Goal: Task Accomplishment & Management: Complete application form

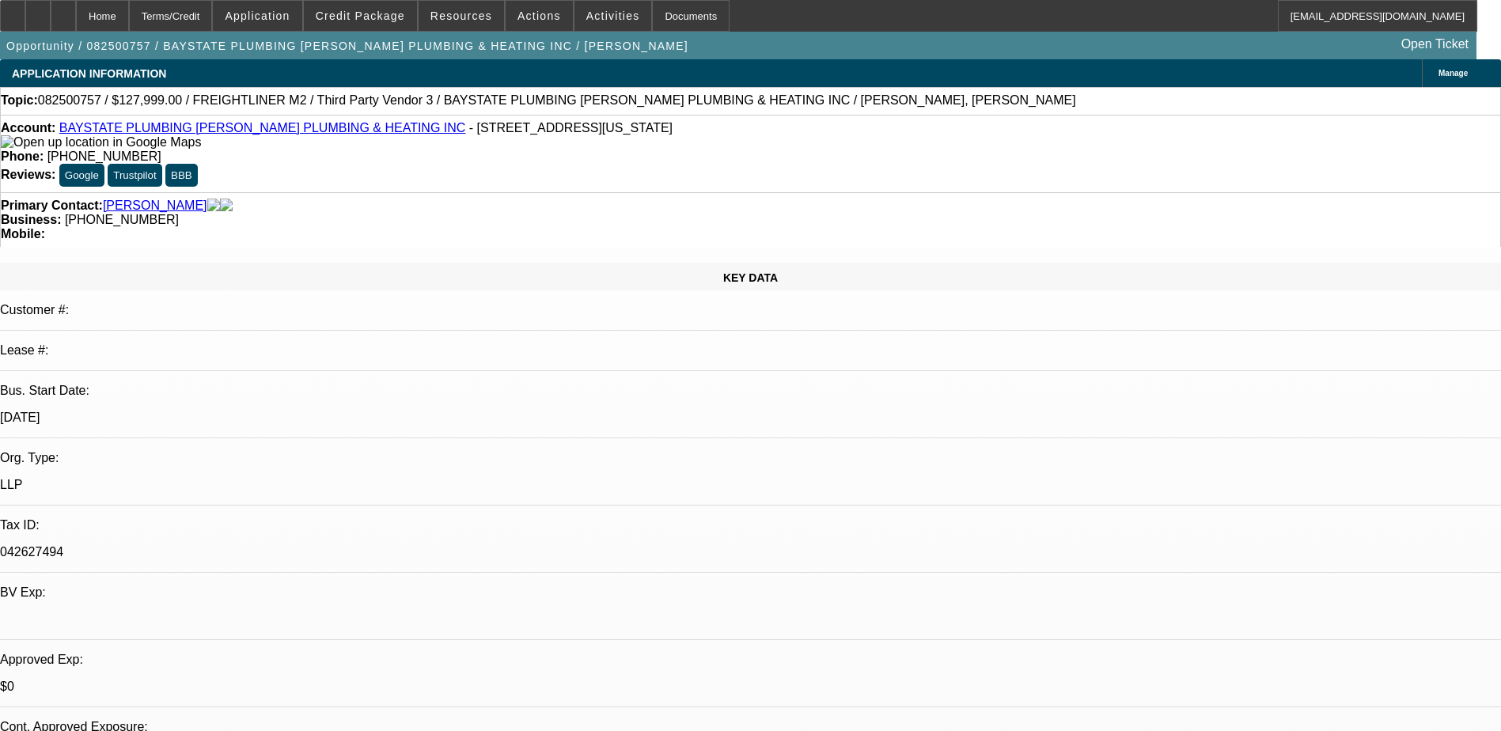
select select "0"
select select "2"
select select "0.1"
select select "4"
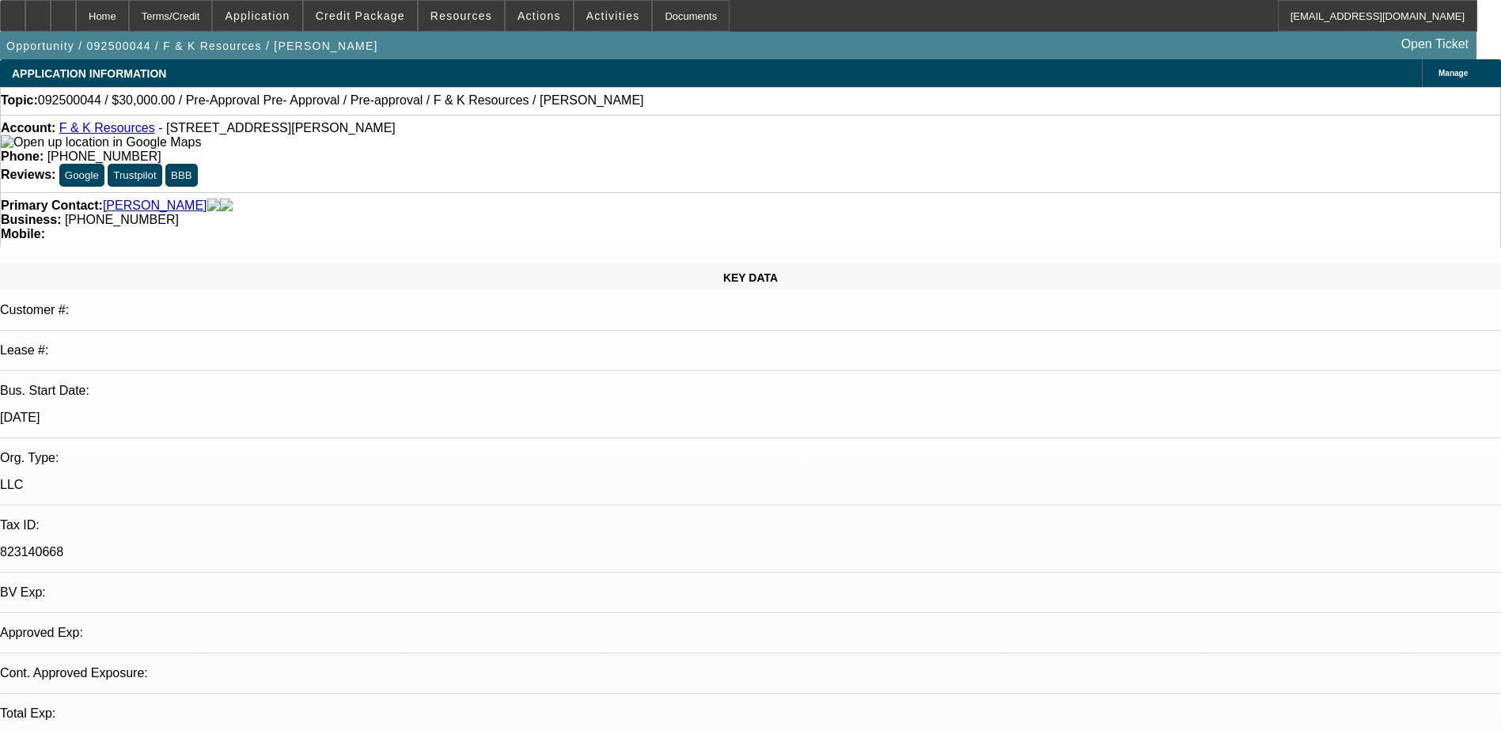
select select "0"
select select "1"
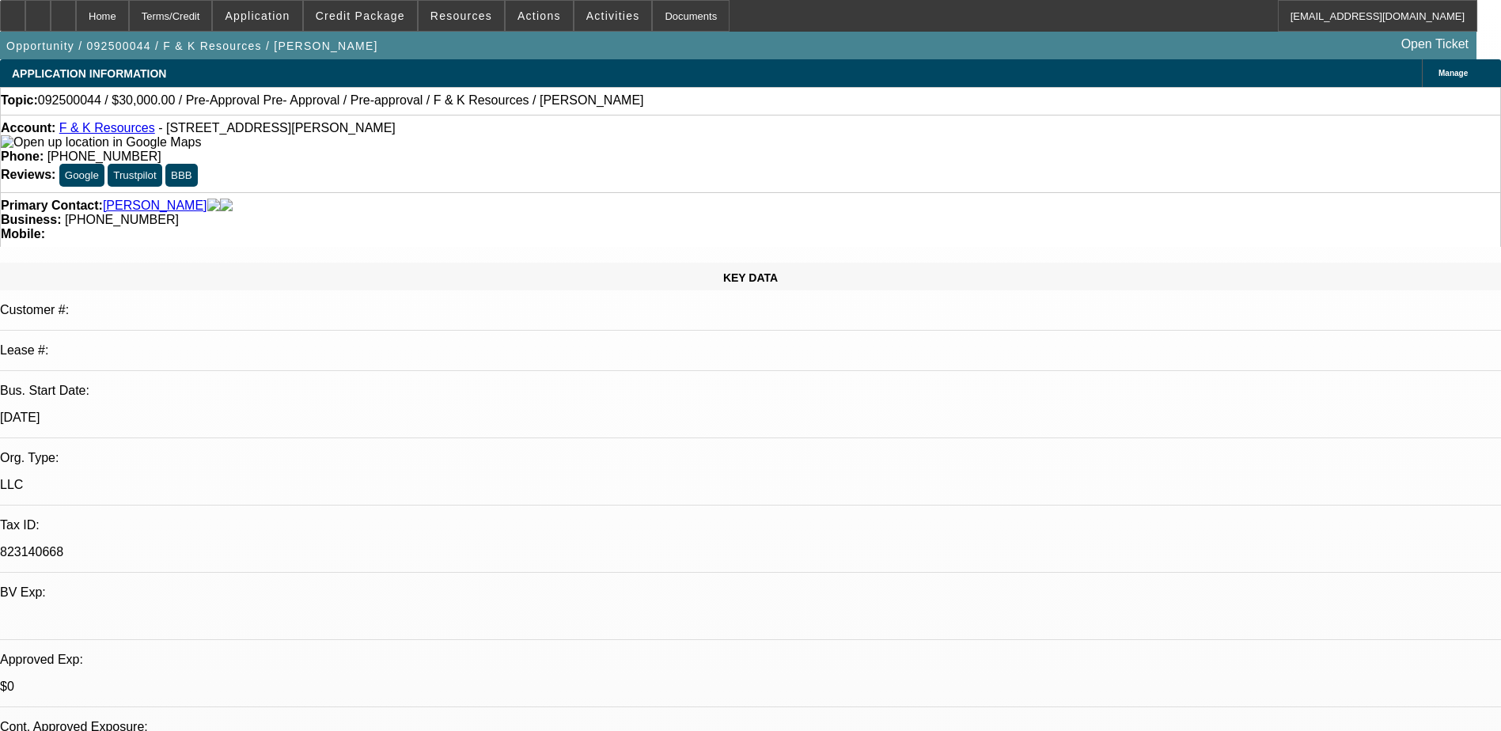
select select "6"
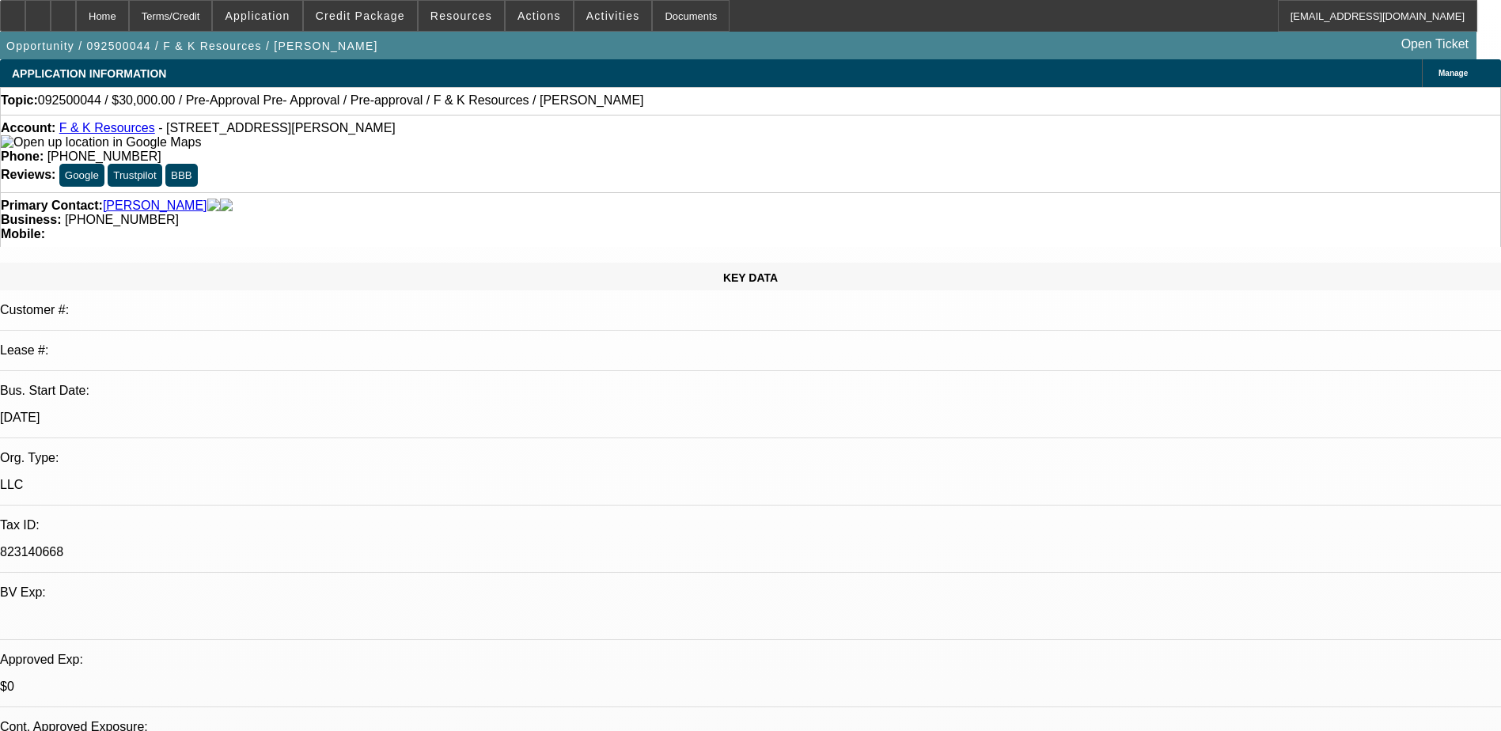
drag, startPoint x: 1123, startPoint y: 312, endPoint x: 1106, endPoint y: 313, distance: 17.4
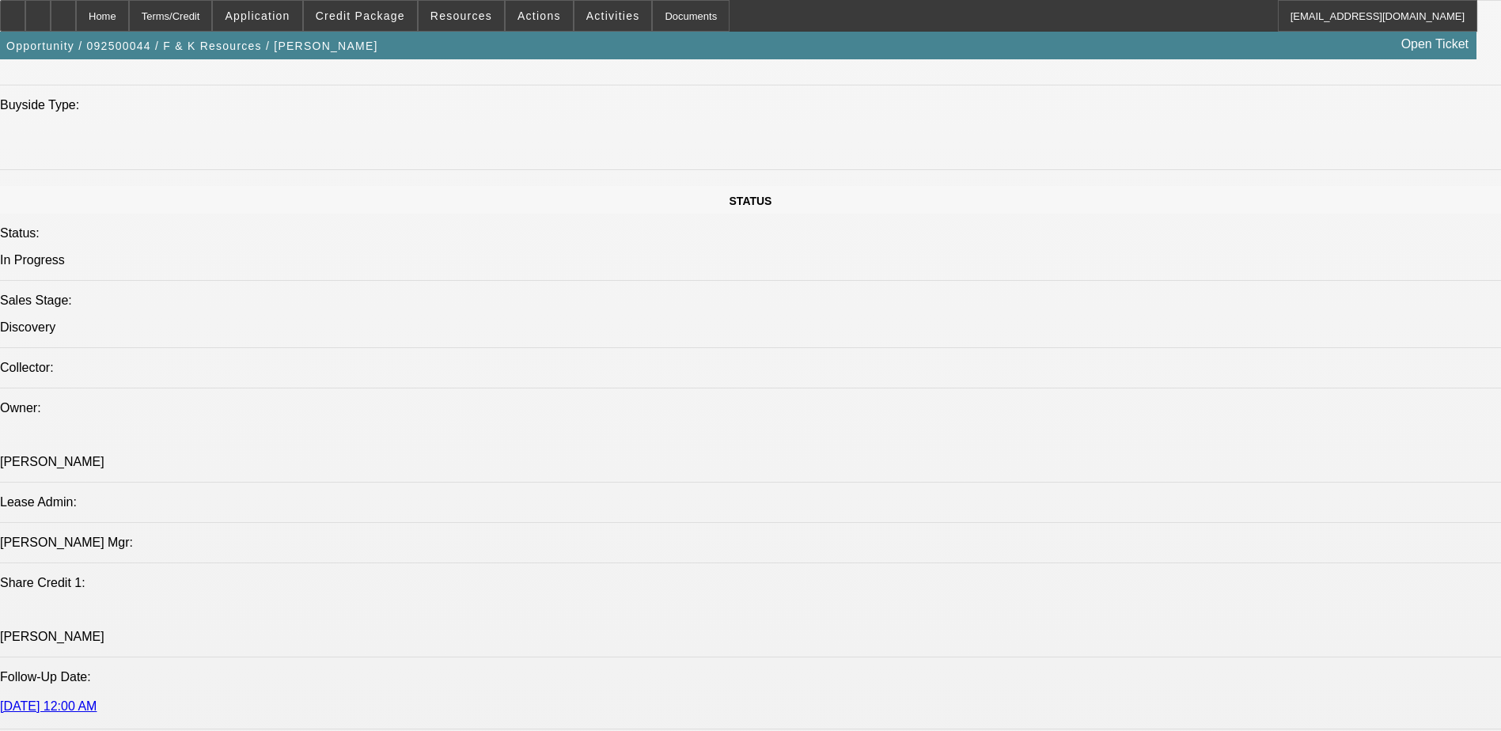
scroll to position [1820, 0]
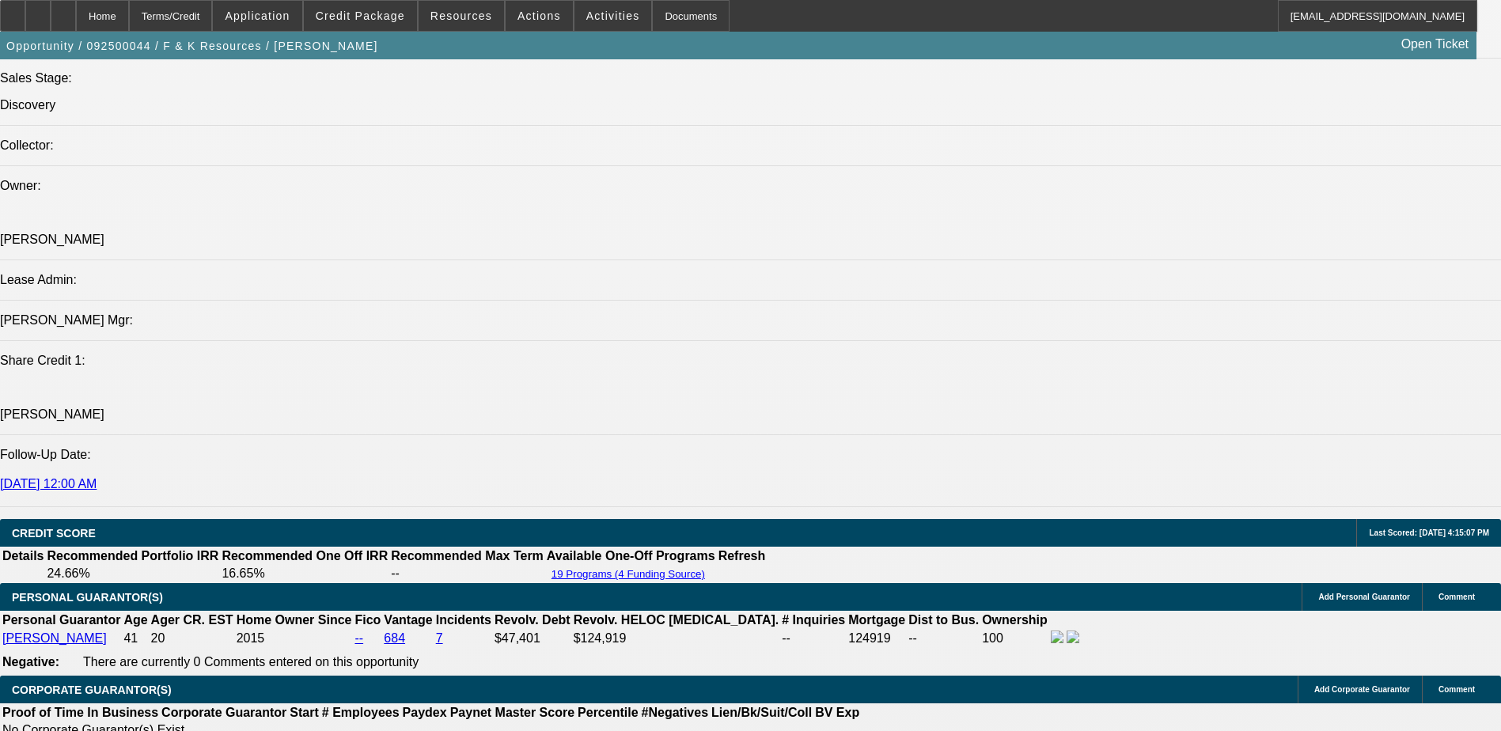
click at [76, 18] on div at bounding box center [63, 16] width 25 height 32
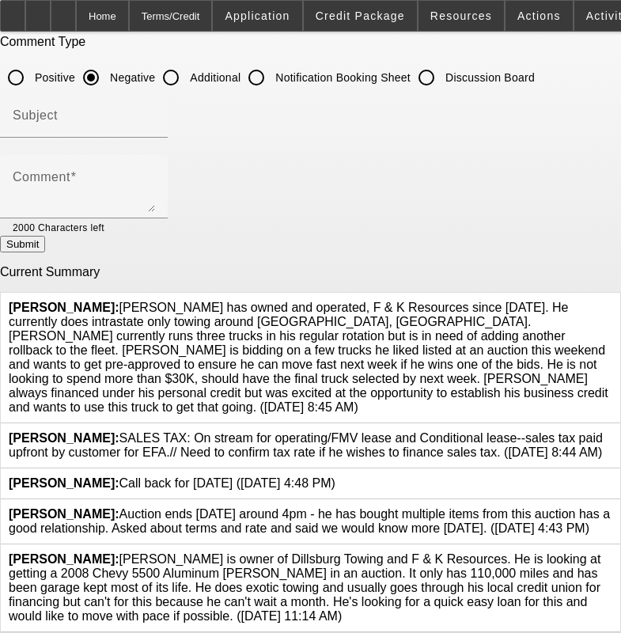
scroll to position [147, 0]
click at [613, 552] on icon at bounding box center [613, 552] width 0 height 0
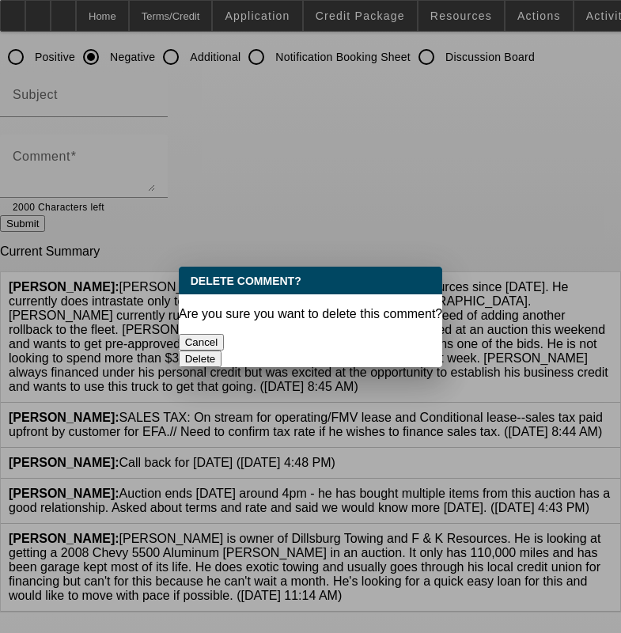
scroll to position [0, 0]
click at [222, 351] on button "Delete" at bounding box center [201, 359] width 44 height 17
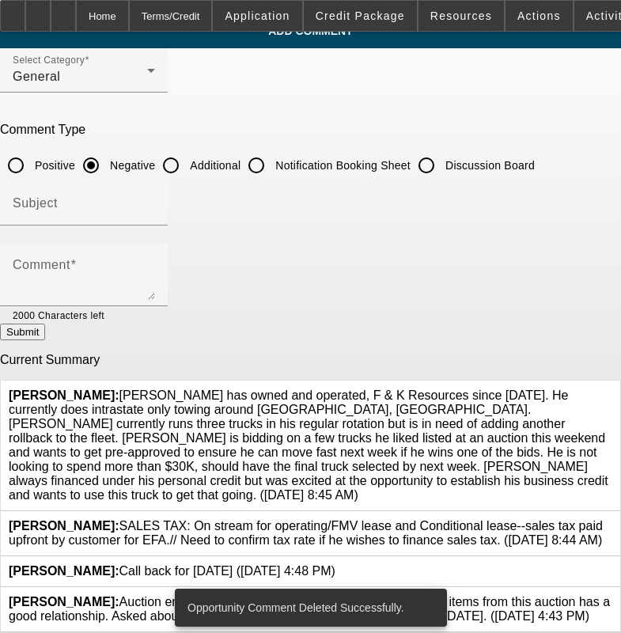
scroll to position [59, 0]
click at [45, 324] on button "Submit" at bounding box center [22, 332] width 45 height 17
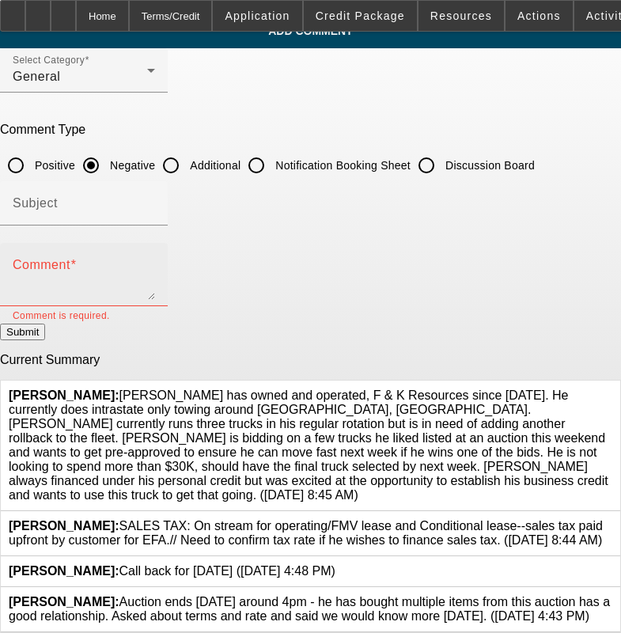
click at [155, 262] on textarea "Comment" at bounding box center [84, 281] width 142 height 38
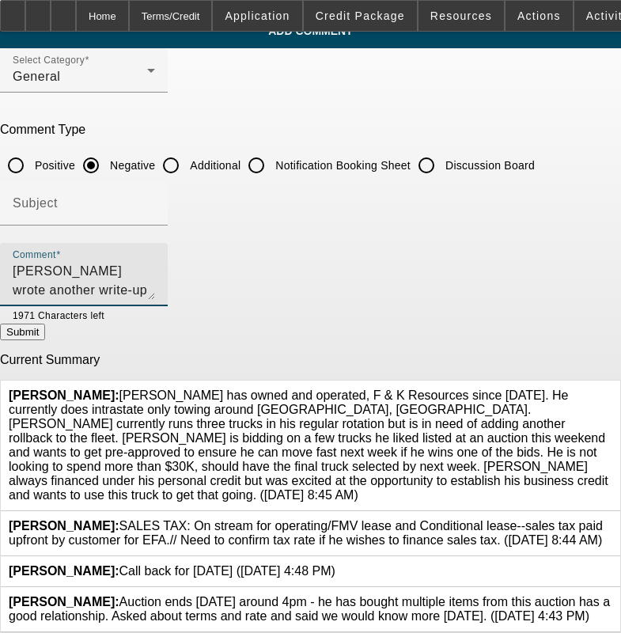
type textarea "Daniel wrote another write-up"
click at [187, 150] on input "Additional" at bounding box center [171, 166] width 32 height 32
radio input "true"
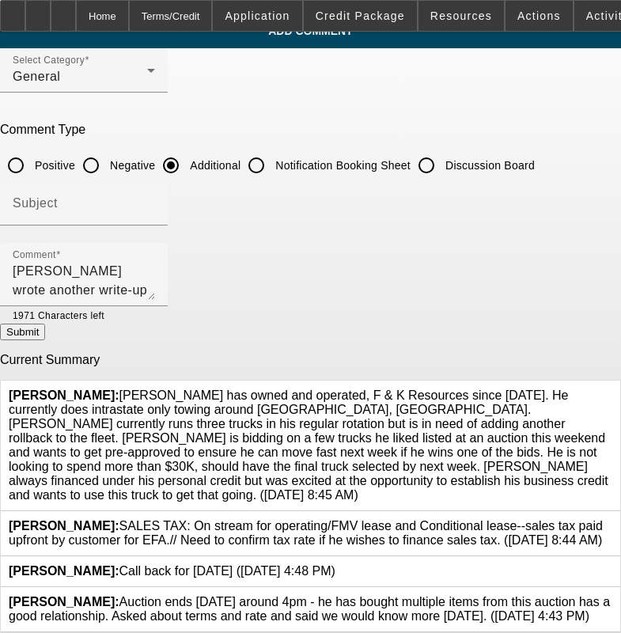
click at [45, 324] on button "Submit" at bounding box center [22, 332] width 45 height 17
radio input "true"
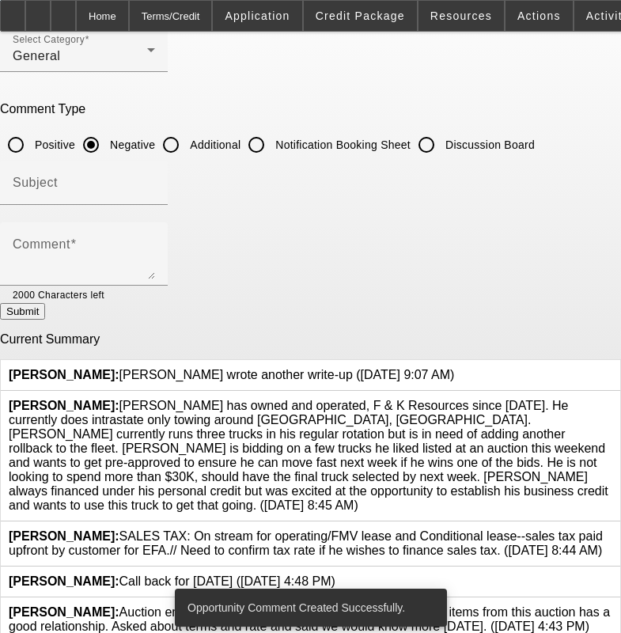
scroll to position [90, 0]
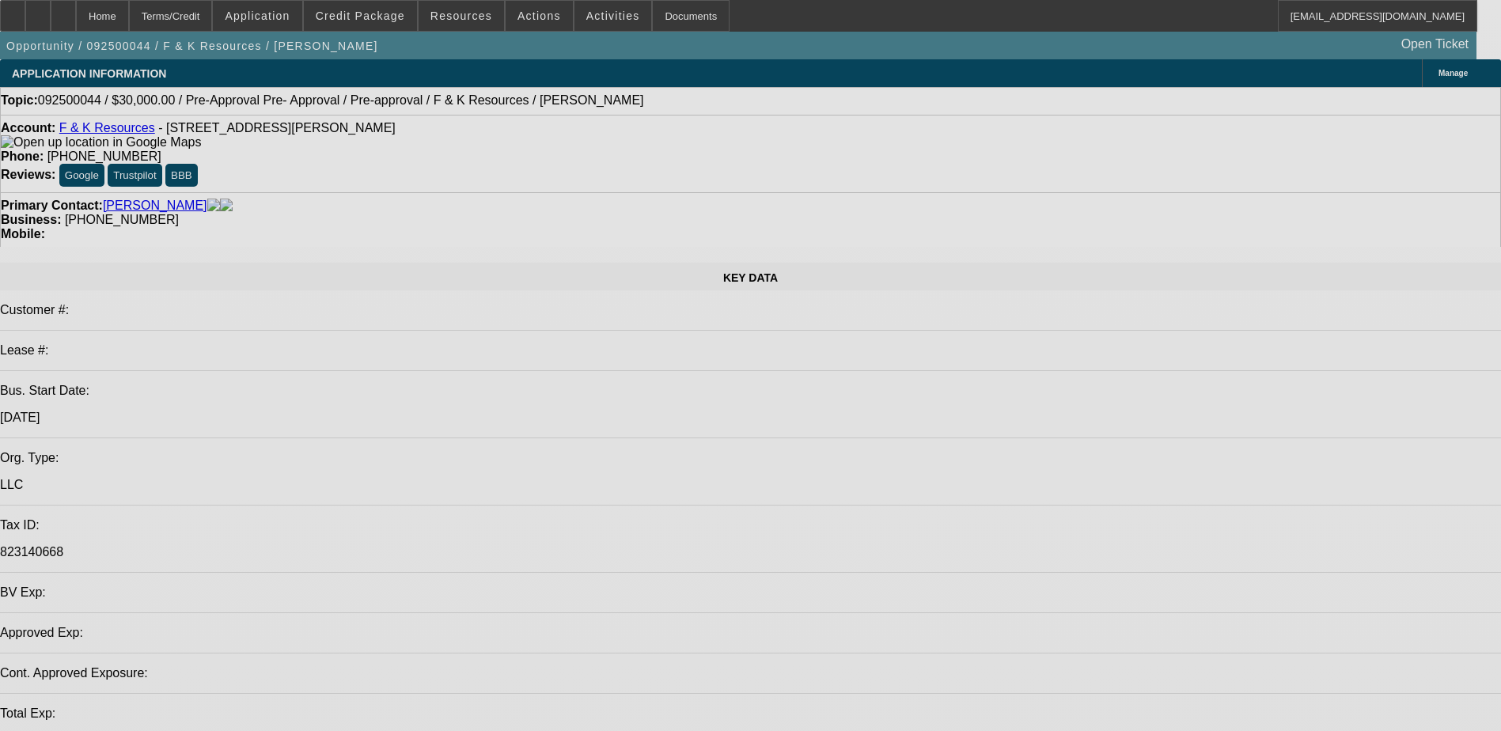
select select "0"
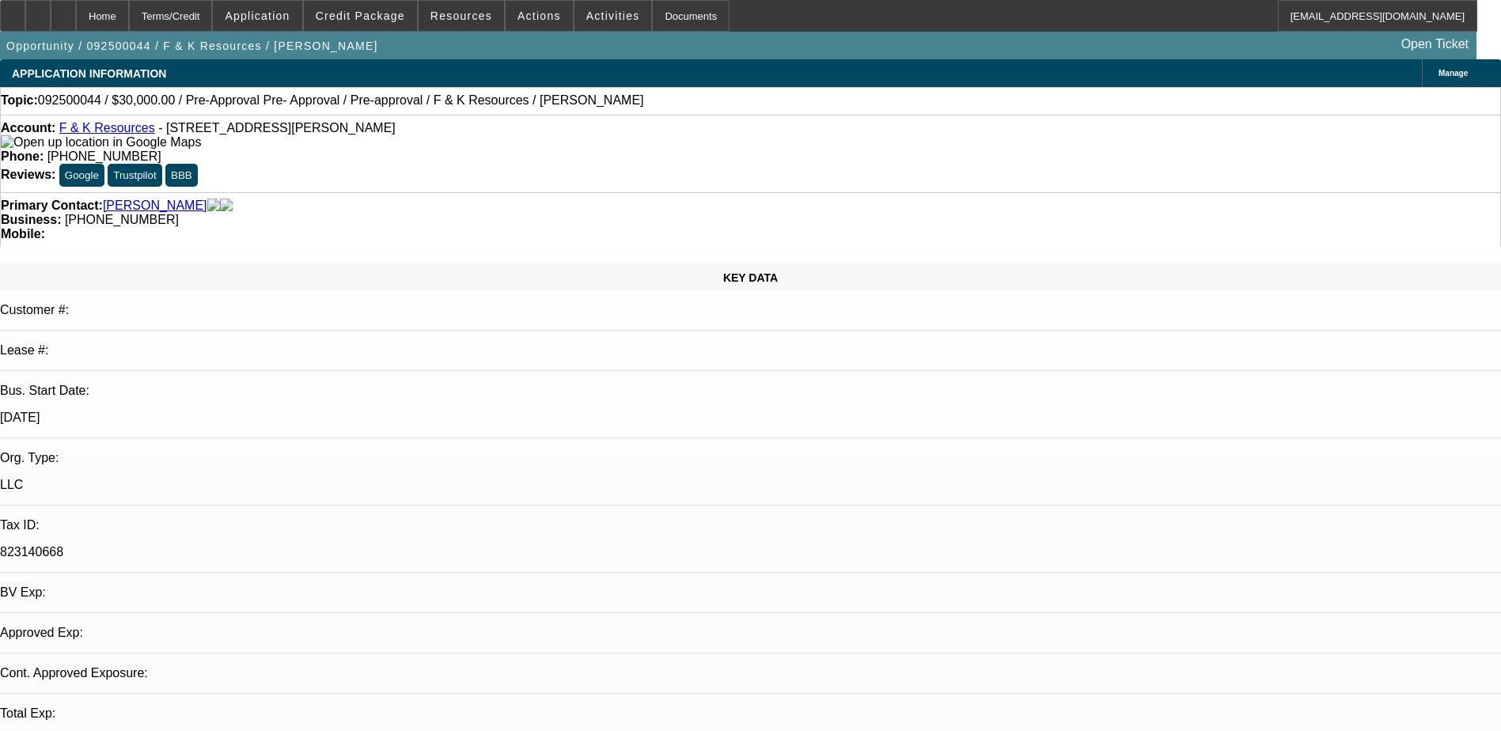
select select "0"
select select "6"
click at [374, 9] on span "Credit Package" at bounding box center [360, 15] width 89 height 13
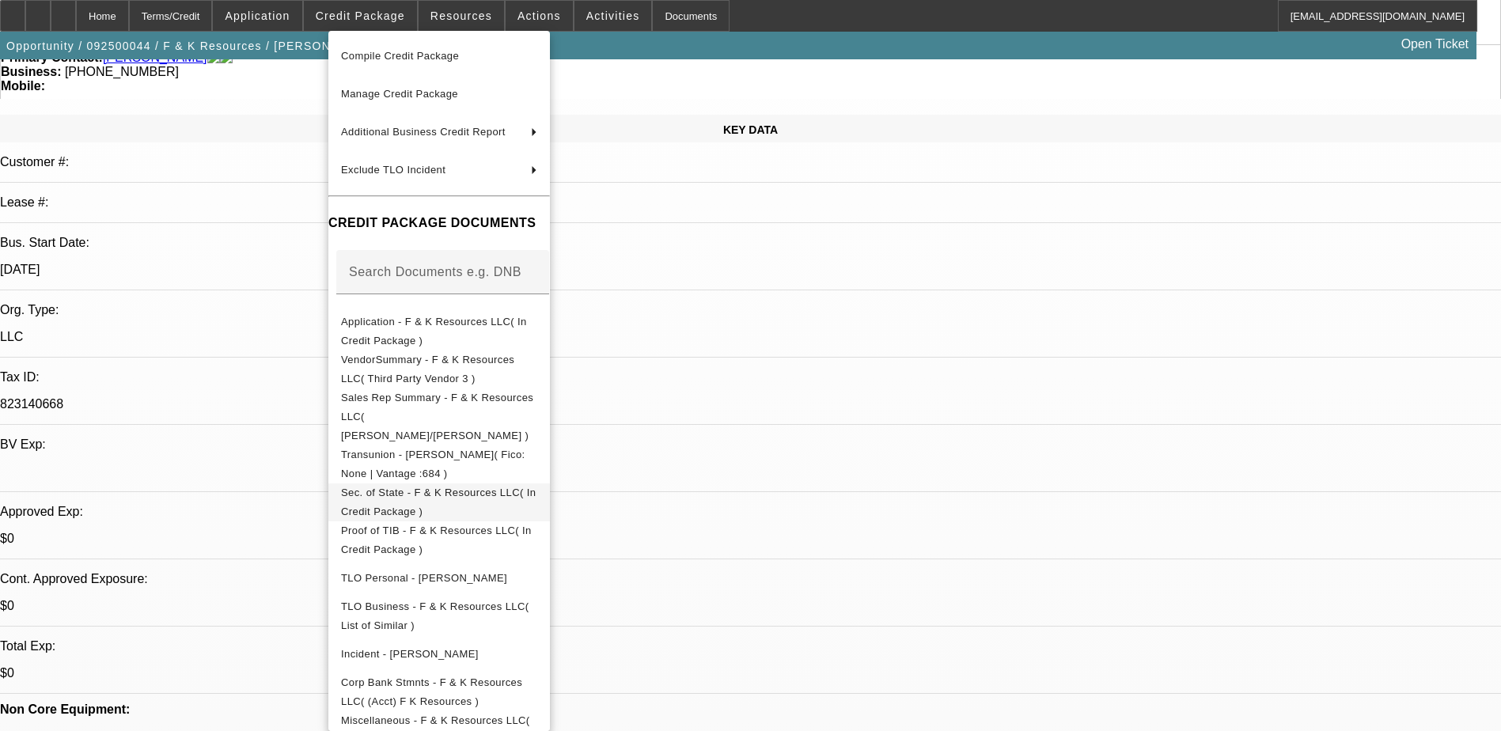
scroll to position [158, 0]
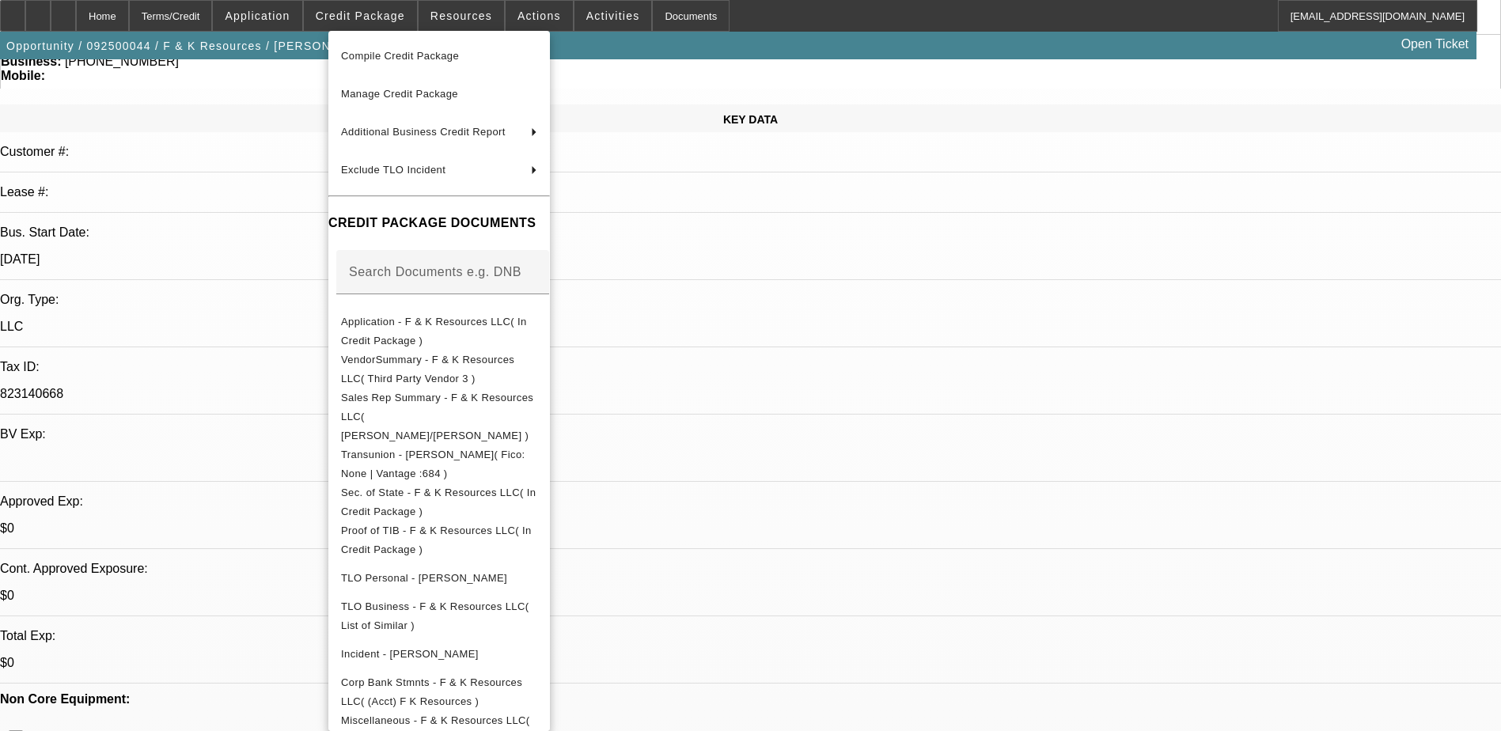
click at [1250, 557] on div at bounding box center [750, 365] width 1501 height 731
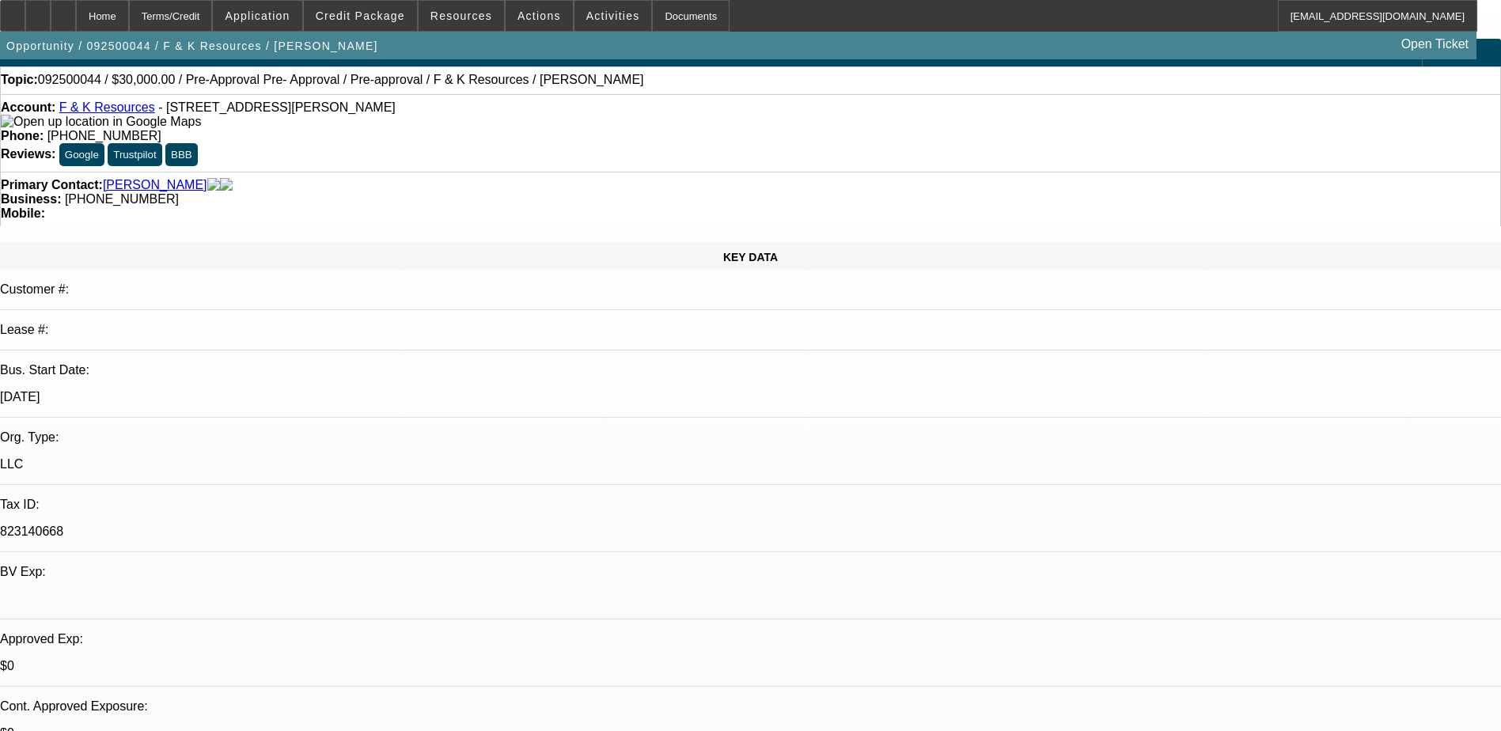
scroll to position [0, 0]
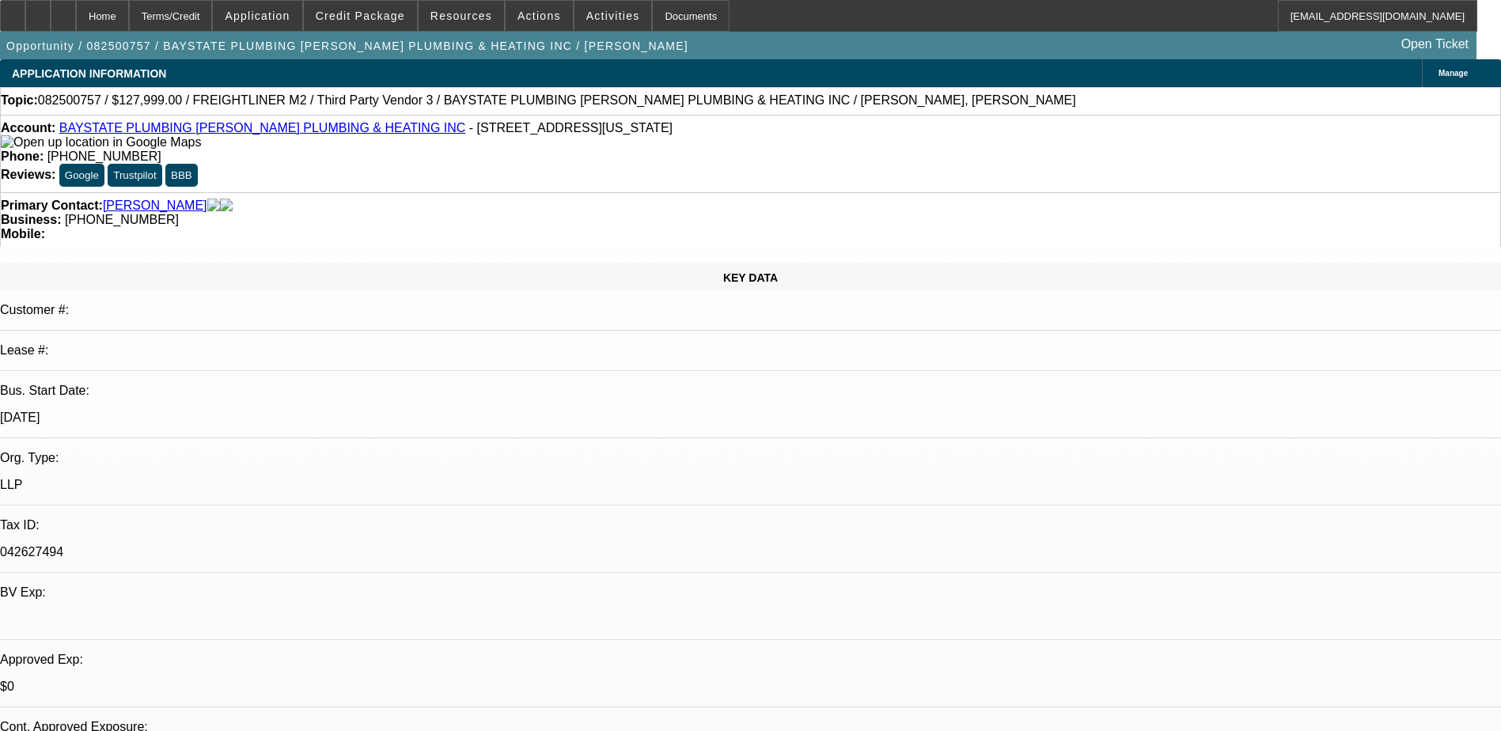
select select "0"
select select "2"
select select "0.1"
select select "4"
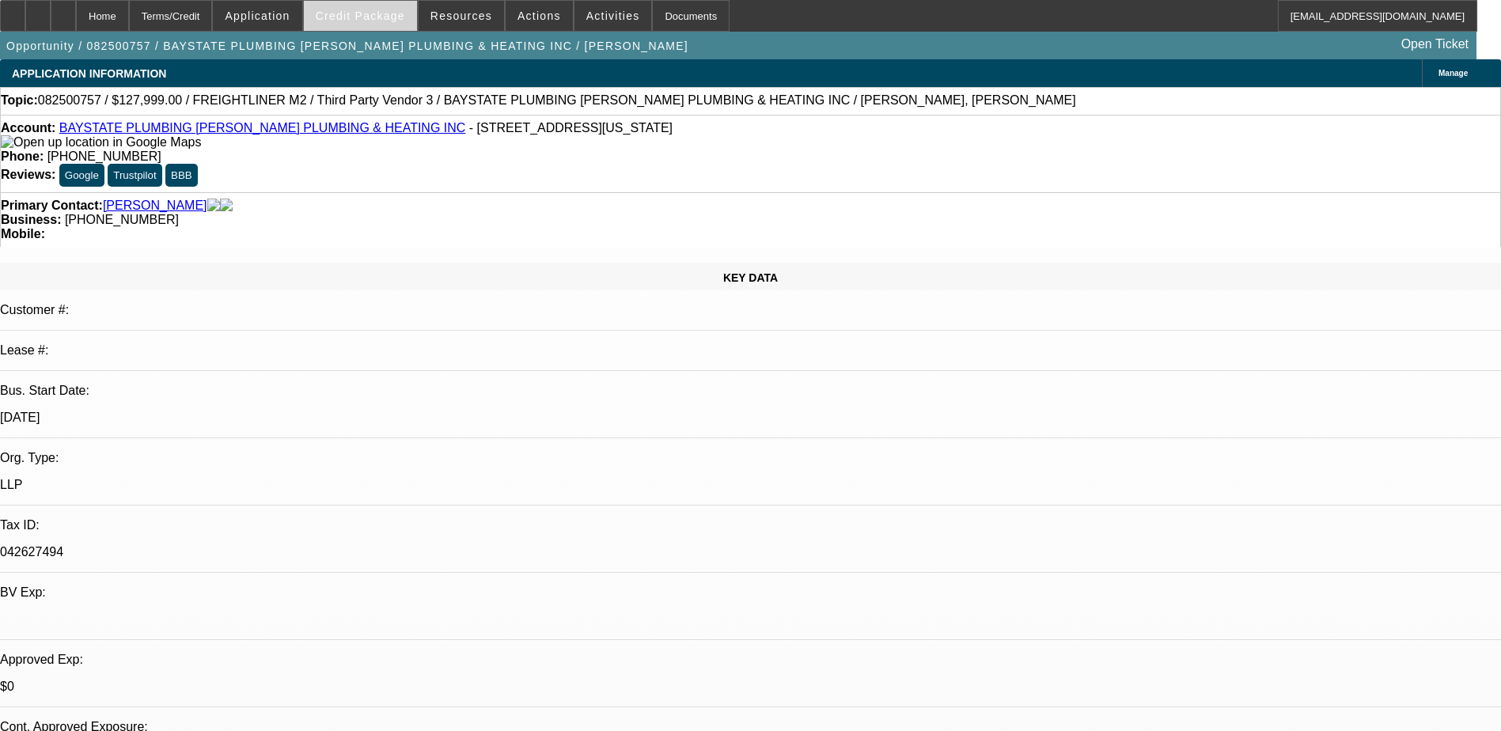
click at [352, 13] on span "Credit Package" at bounding box center [360, 15] width 89 height 13
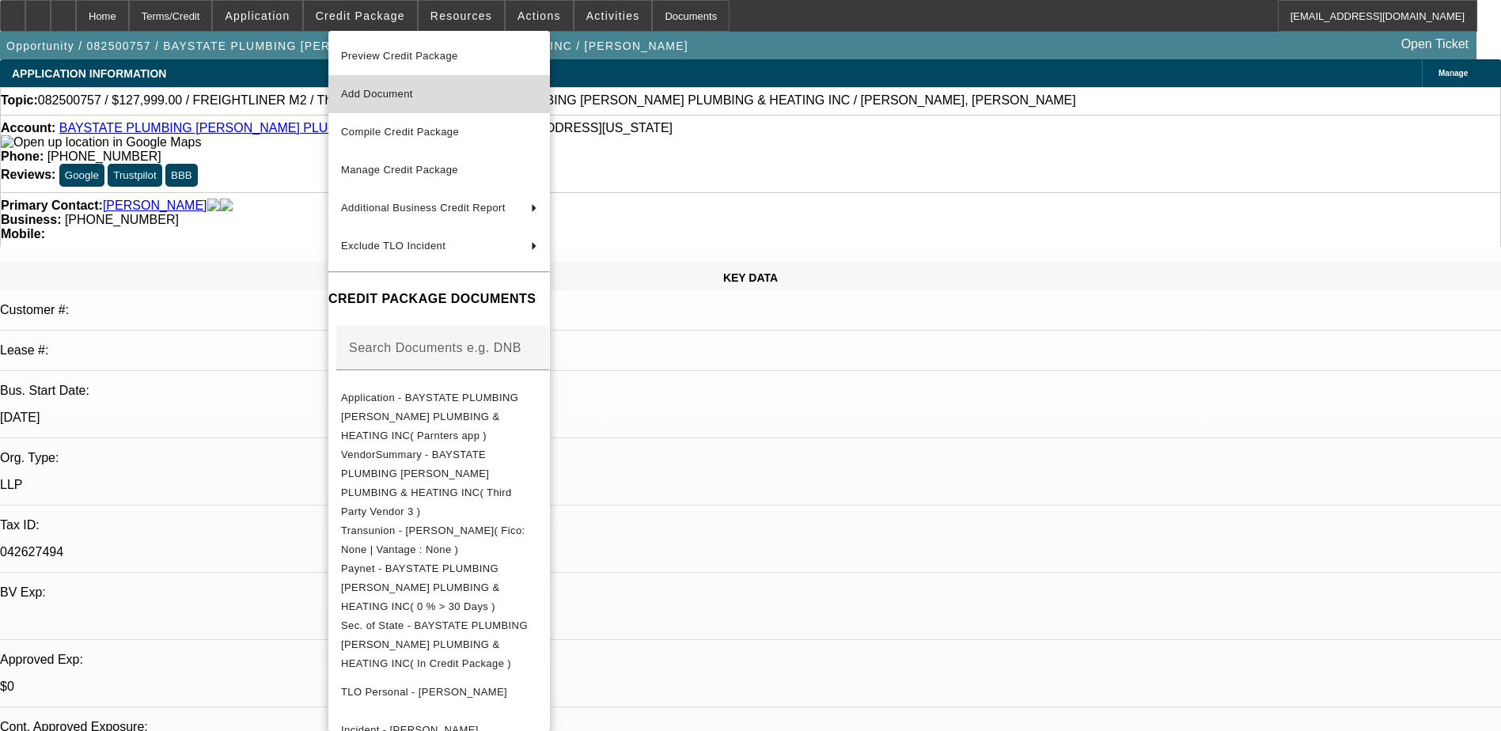
click at [415, 106] on button "Add Document" at bounding box center [439, 94] width 222 height 38
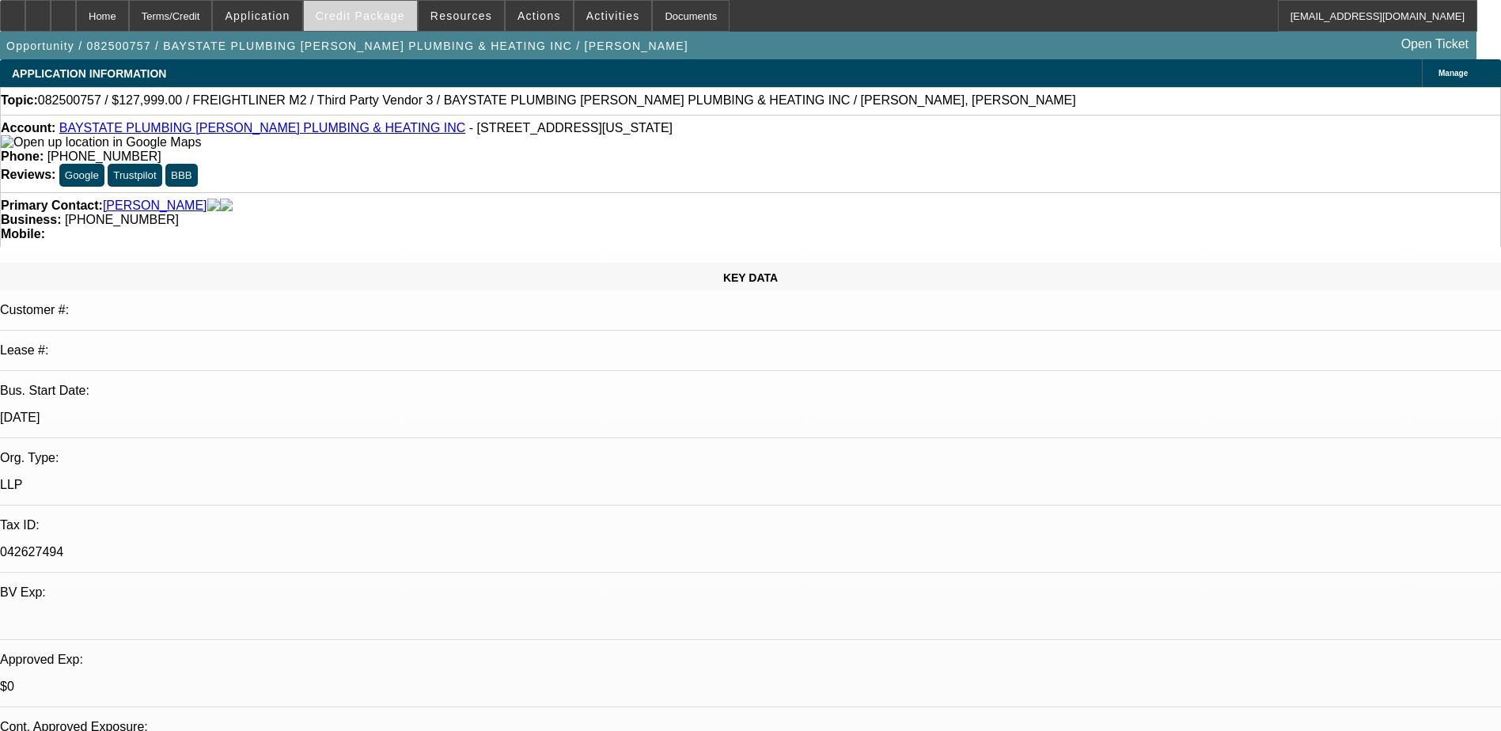
click at [399, 14] on span "Credit Package" at bounding box center [360, 15] width 89 height 13
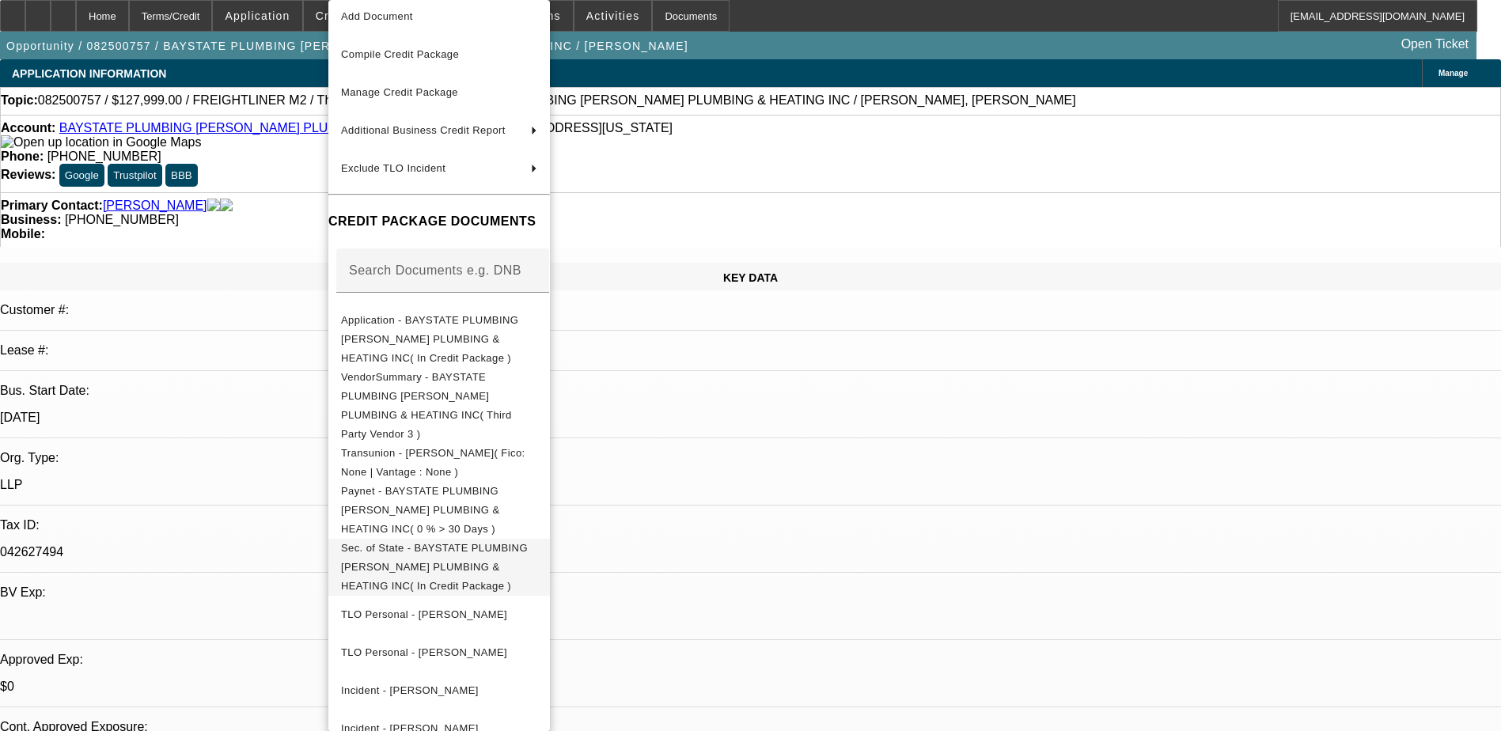
scroll to position [79, 0]
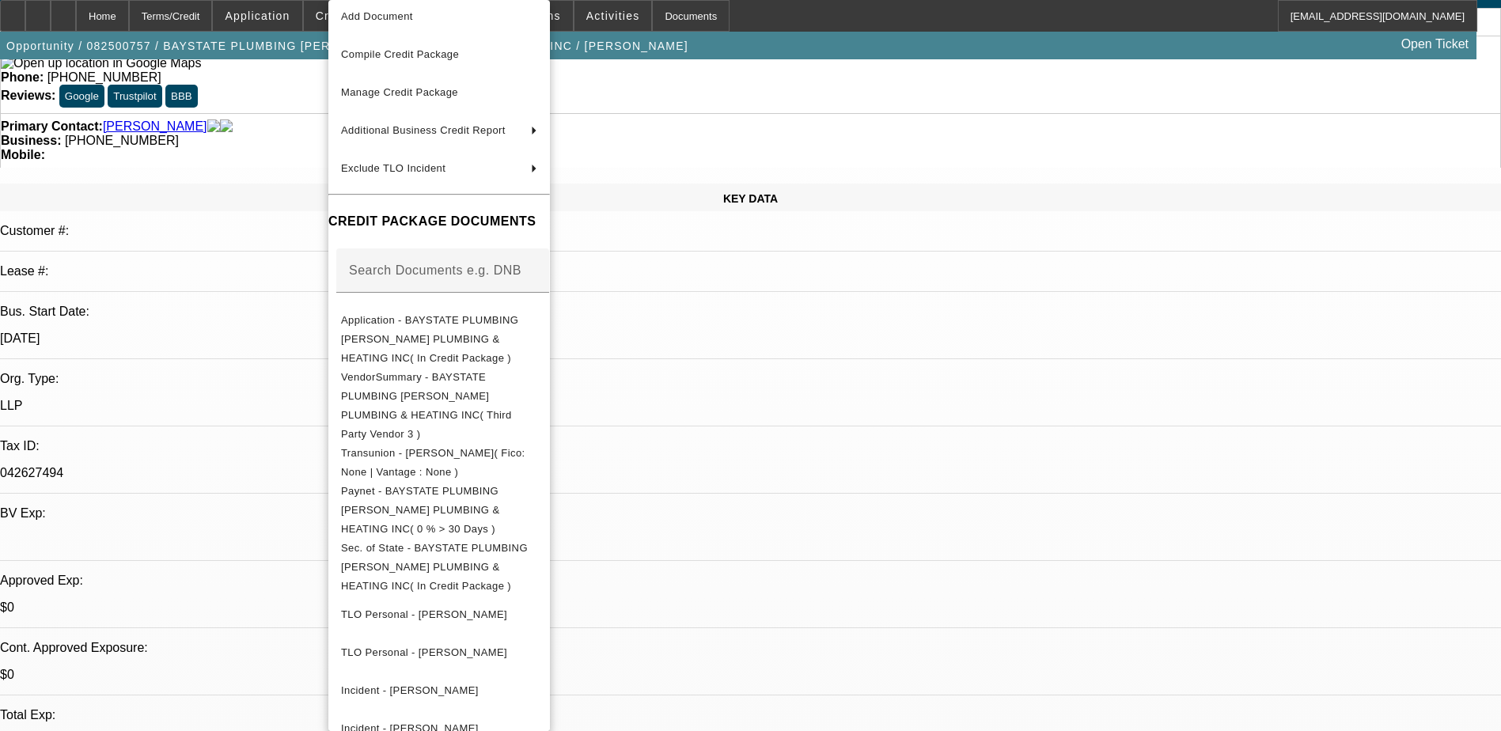
drag, startPoint x: 1157, startPoint y: 597, endPoint x: 1148, endPoint y: 585, distance: 14.7
click at [1157, 593] on div at bounding box center [750, 365] width 1501 height 731
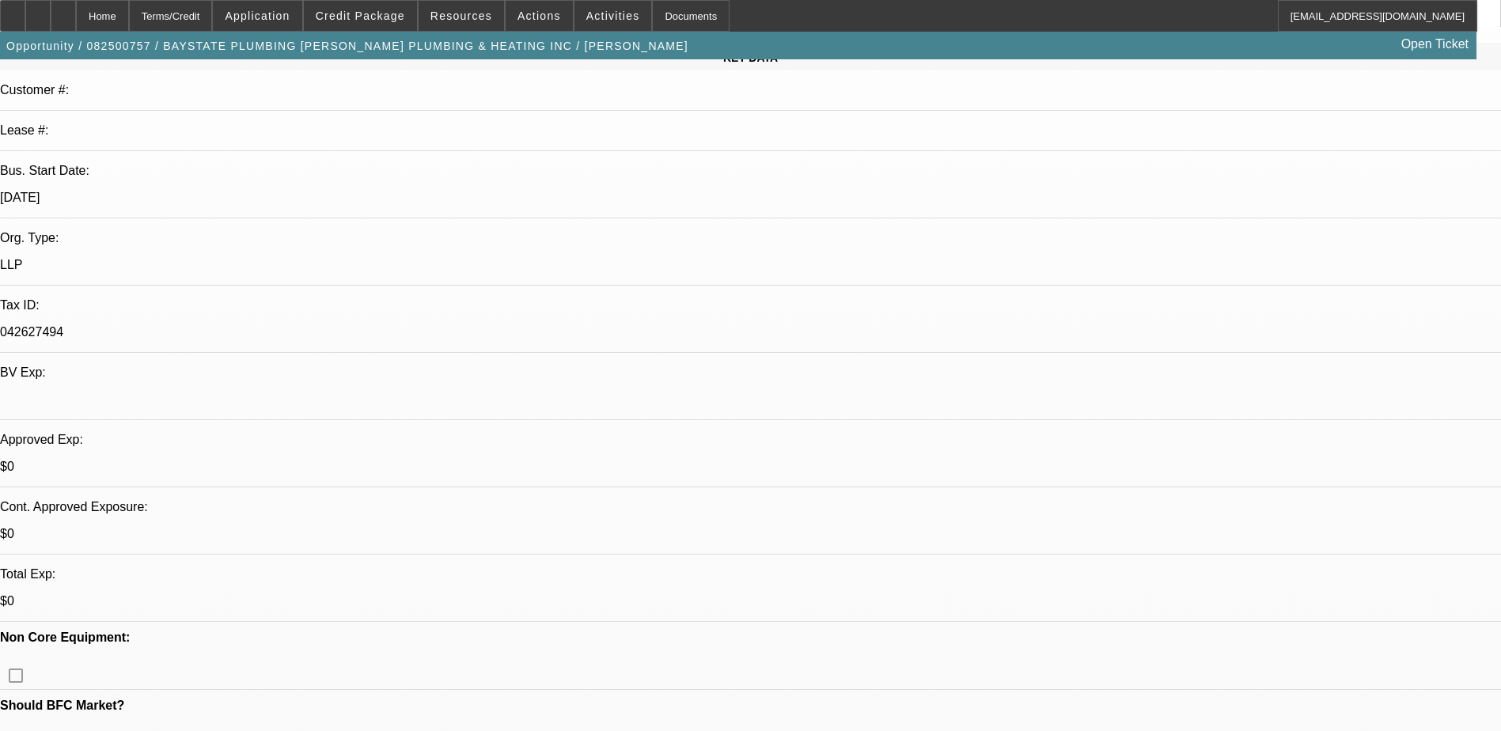
scroll to position [0, 0]
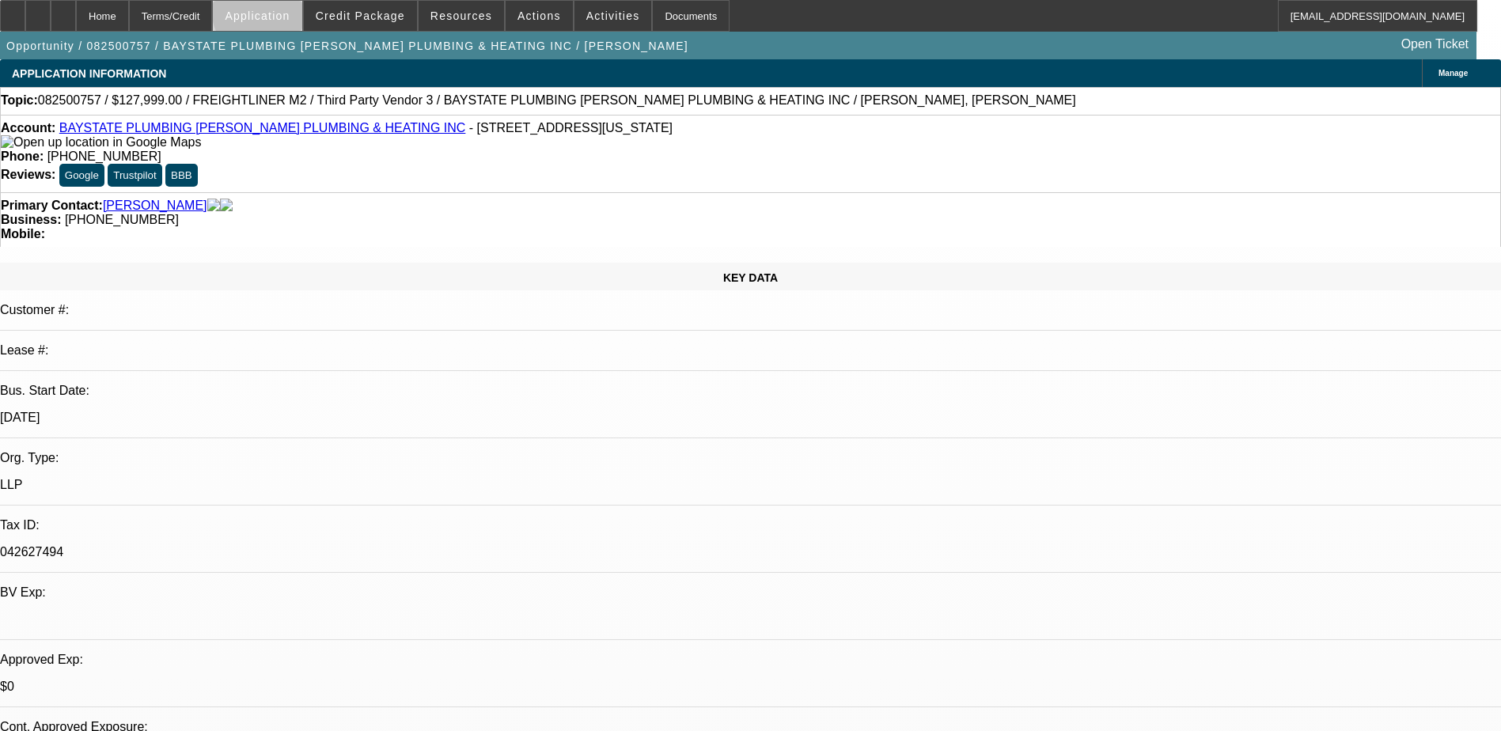
click at [290, 12] on span "Application" at bounding box center [257, 15] width 65 height 13
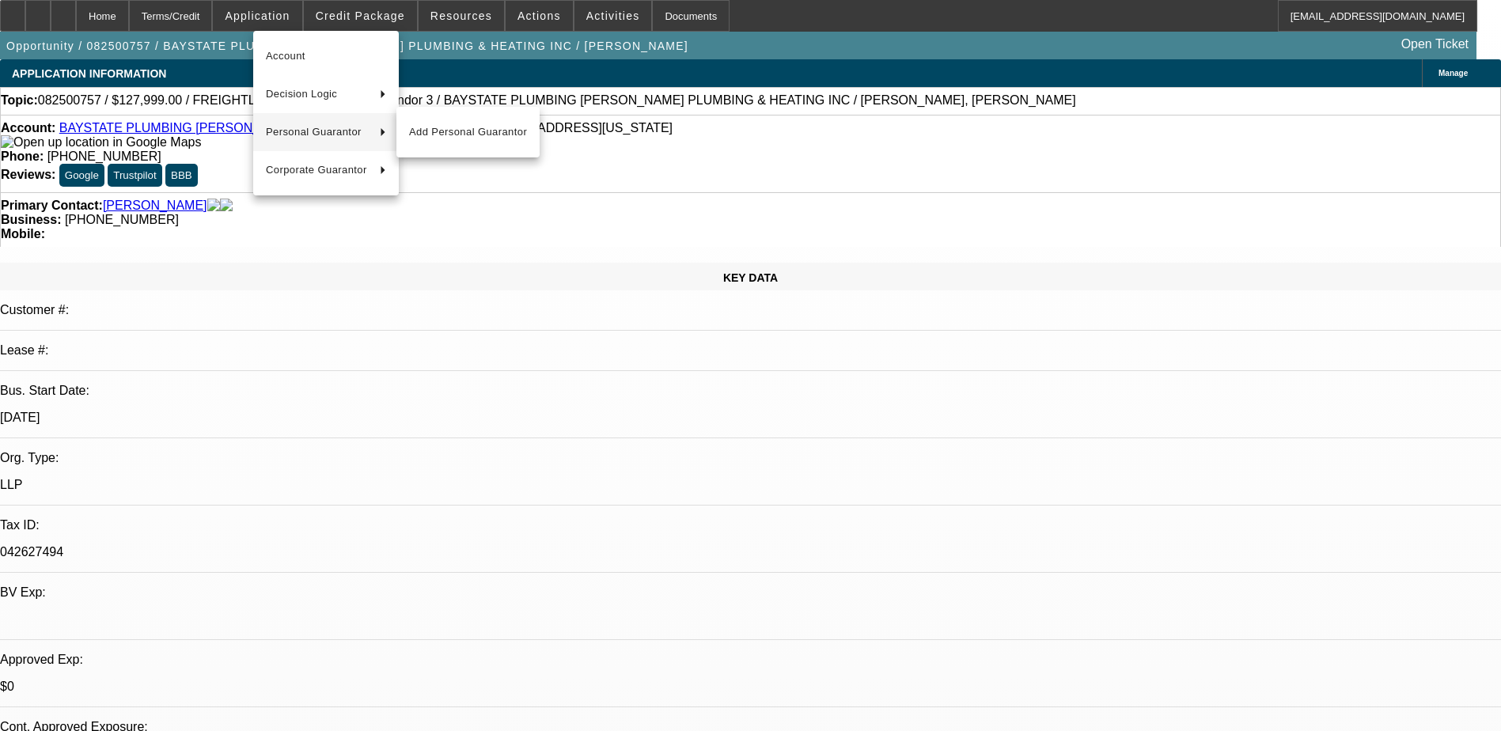
click at [319, 129] on span "Personal Guarantor" at bounding box center [316, 132] width 101 height 19
click at [469, 206] on span "Add Personal Guarantor" at bounding box center [468, 208] width 118 height 19
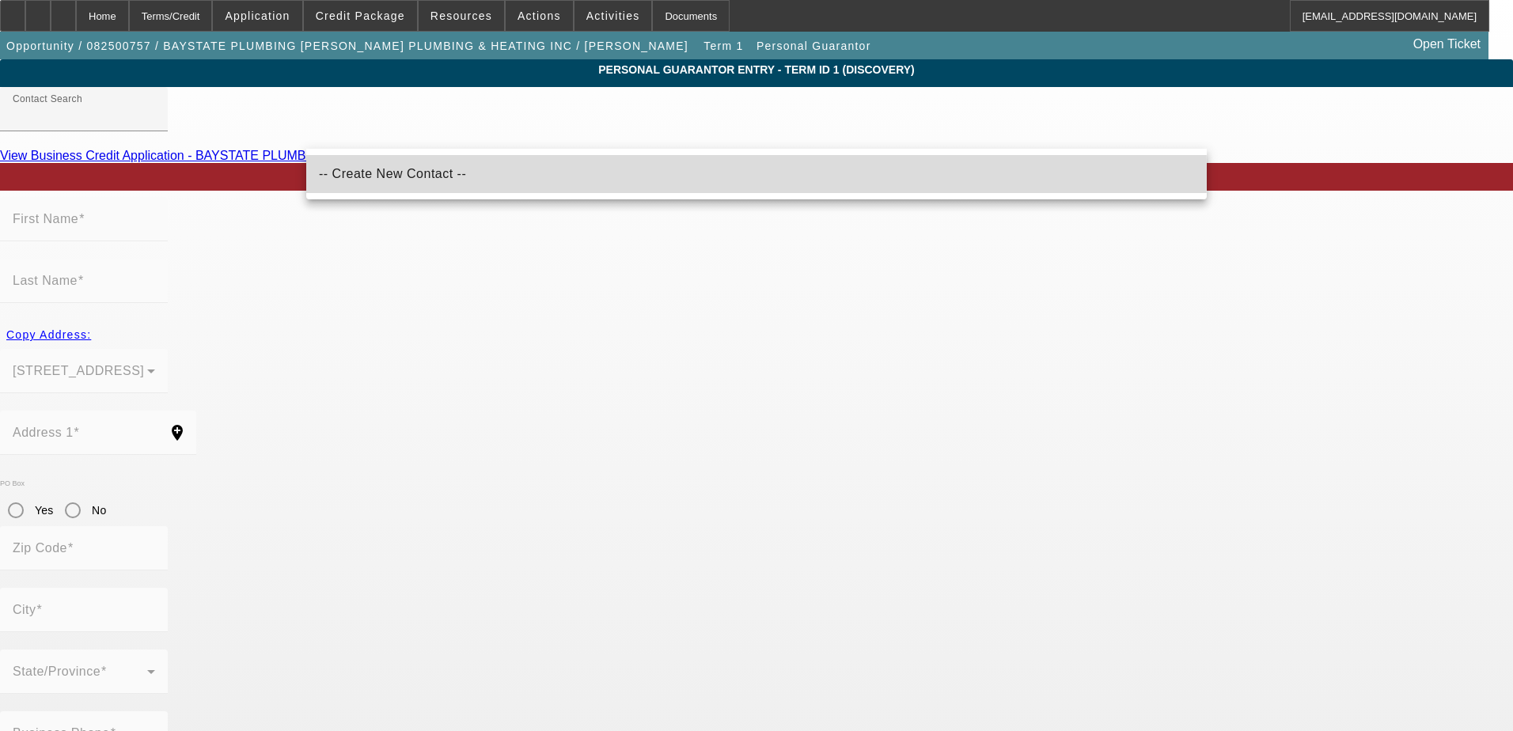
click at [426, 173] on span "-- Create New Contact --" at bounding box center [392, 173] width 147 height 13
type input "-- Create New Contact --"
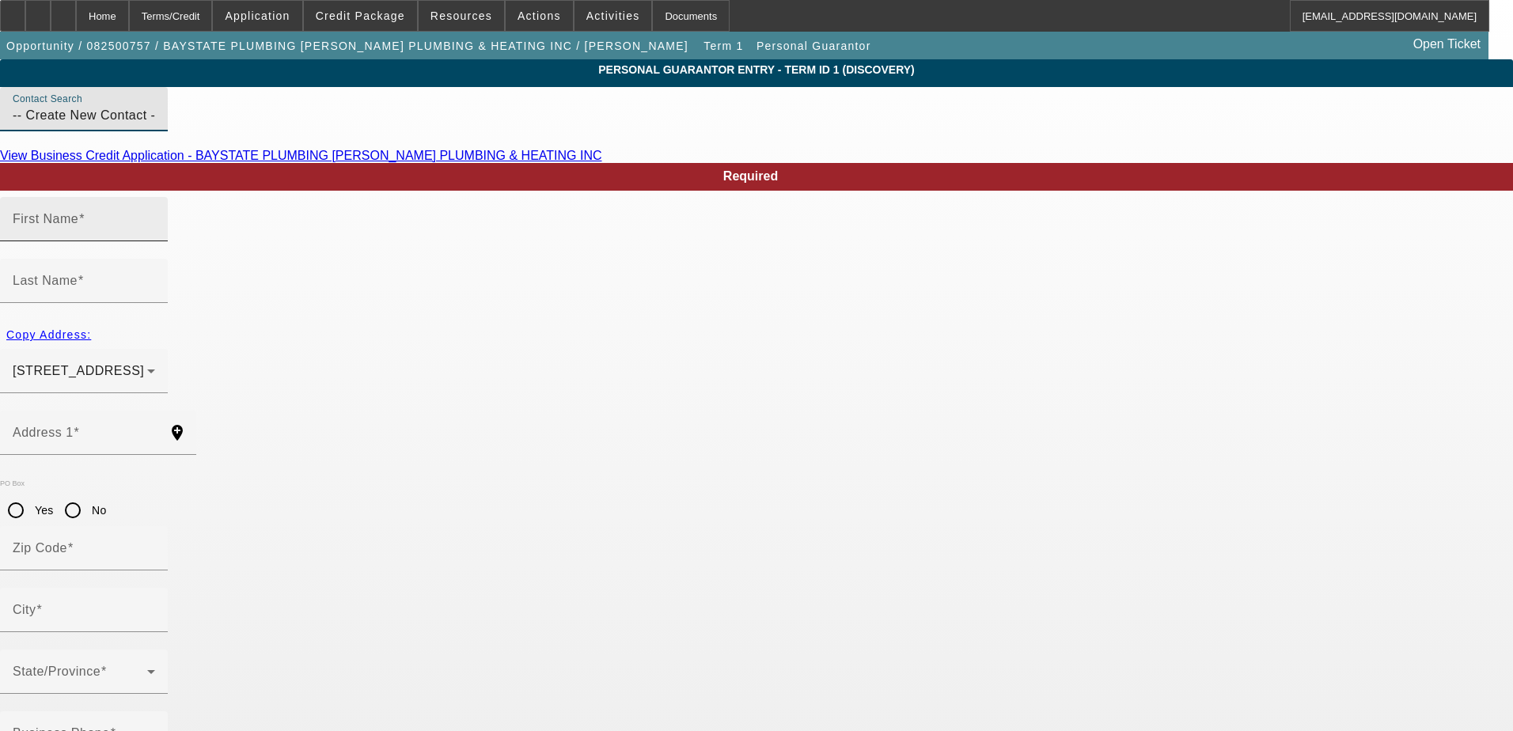
click at [155, 241] on div "First Name" at bounding box center [84, 219] width 142 height 44
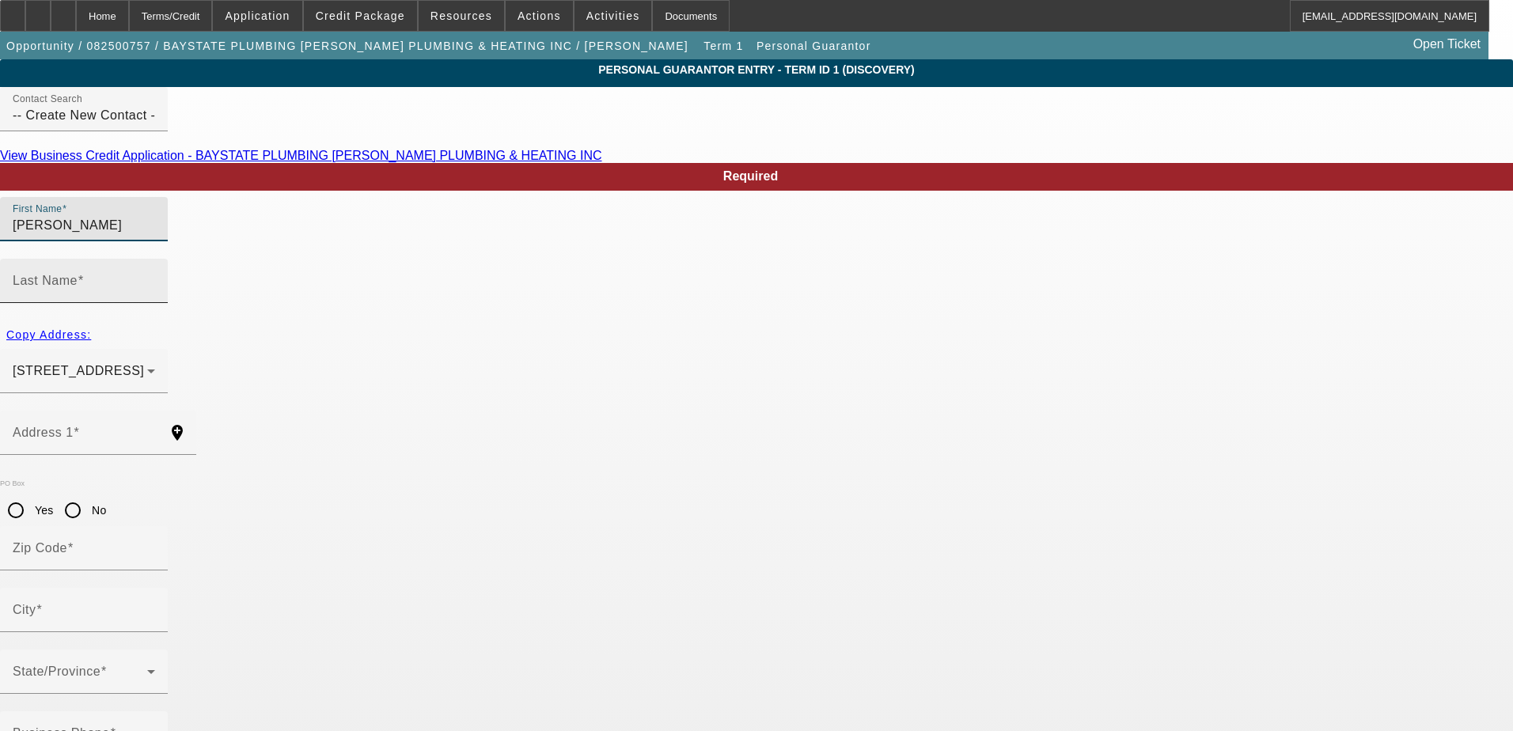
type input "Michael"
click at [155, 278] on input "Last Name" at bounding box center [84, 287] width 142 height 19
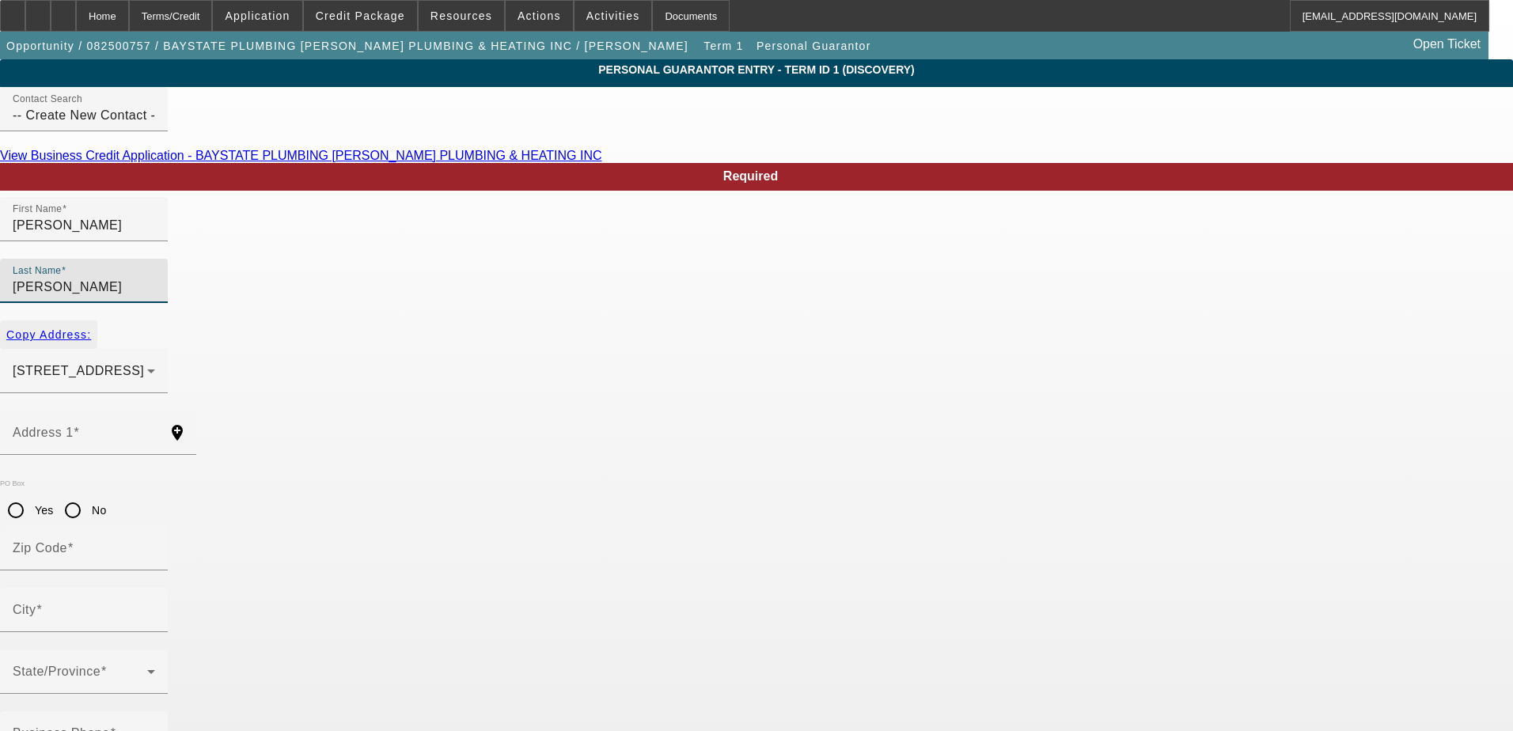
type input "Mazzini"
click at [91, 328] on span "Copy Address:" at bounding box center [48, 334] width 85 height 13
type input "400 Libbey Parkway"
type input "02189"
type input "Weymouth"
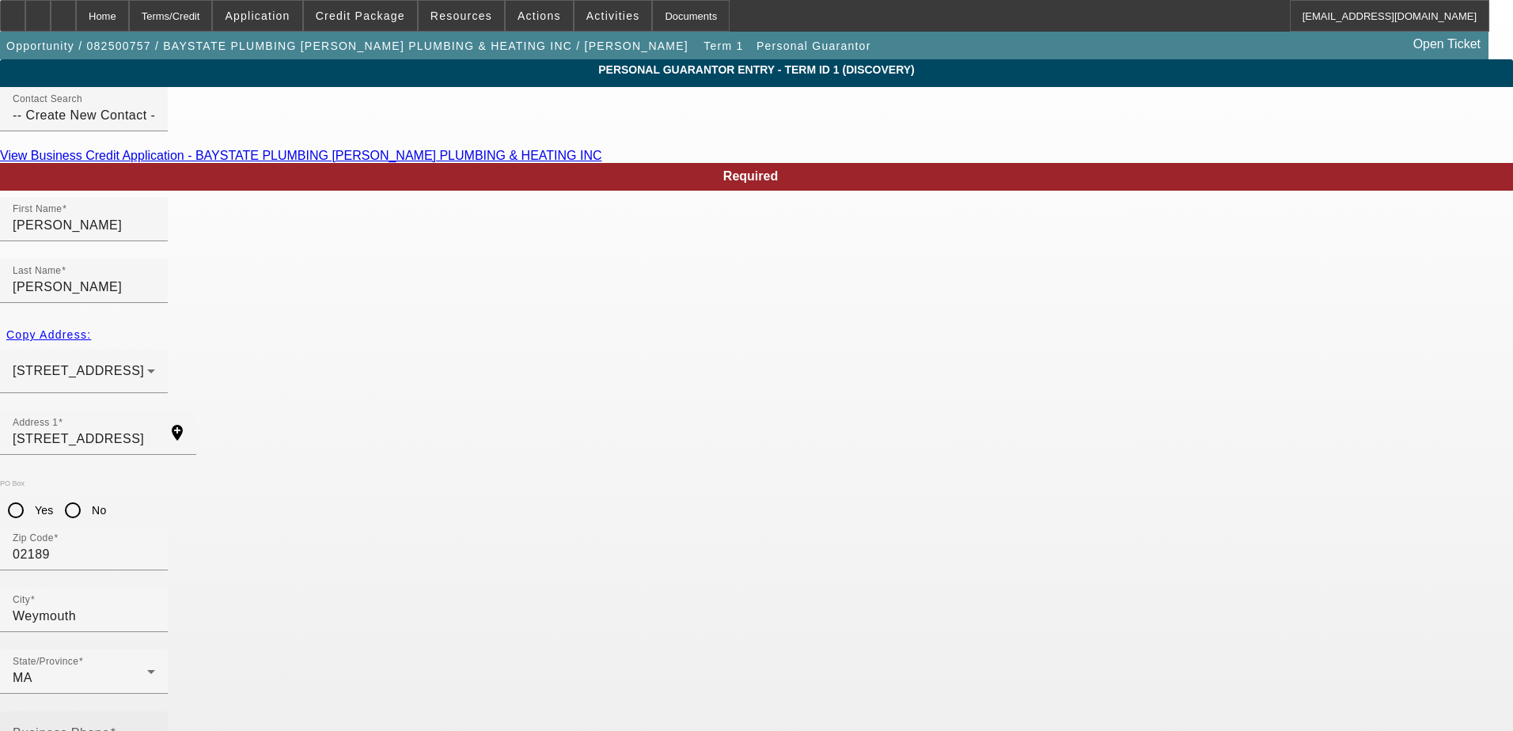
click at [116, 727] on label "Business Phone" at bounding box center [64, 734] width 103 height 14
click at [155, 730] on input "Business Phone" at bounding box center [84, 739] width 142 height 19
type input "(617) 472-6734"
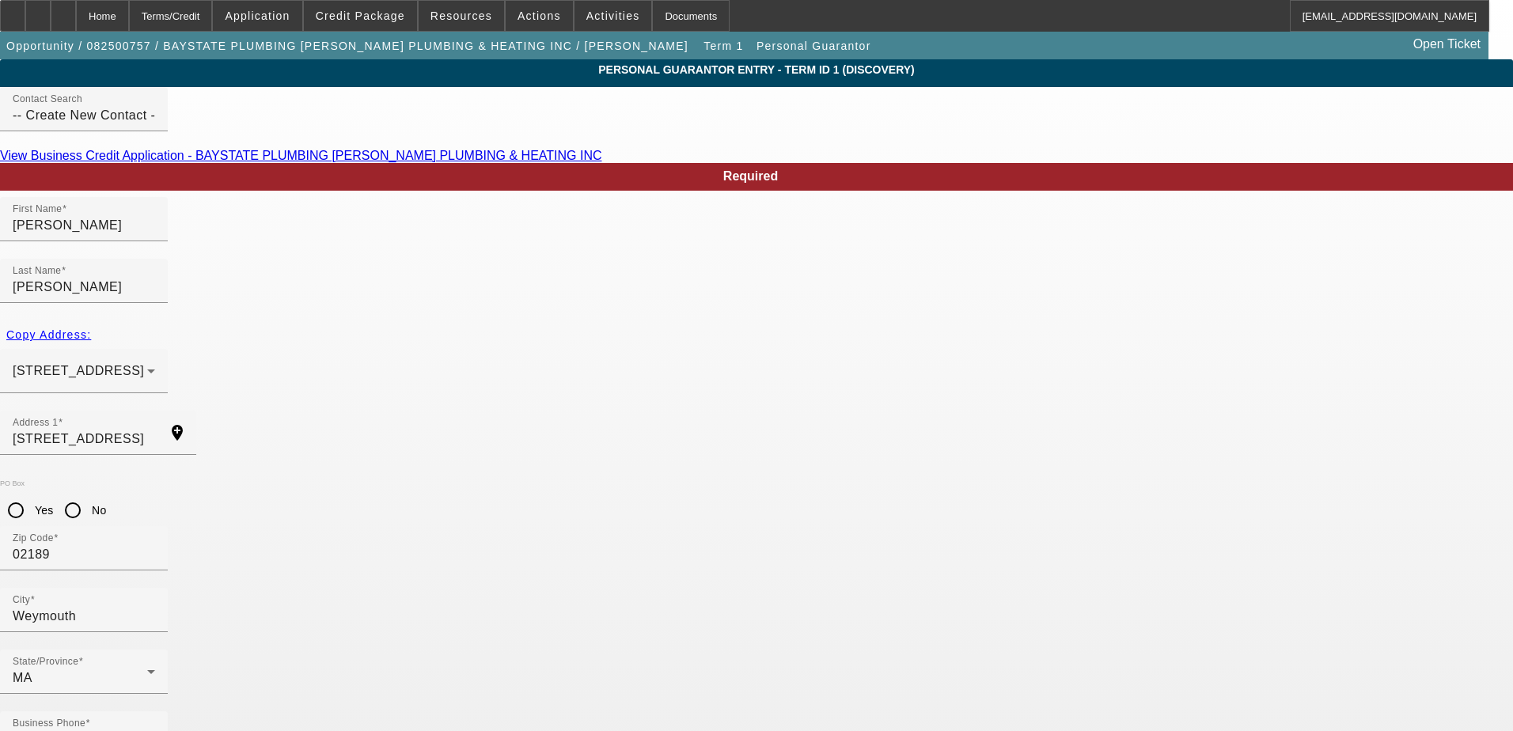
type input "33"
type input "027-50-2148"
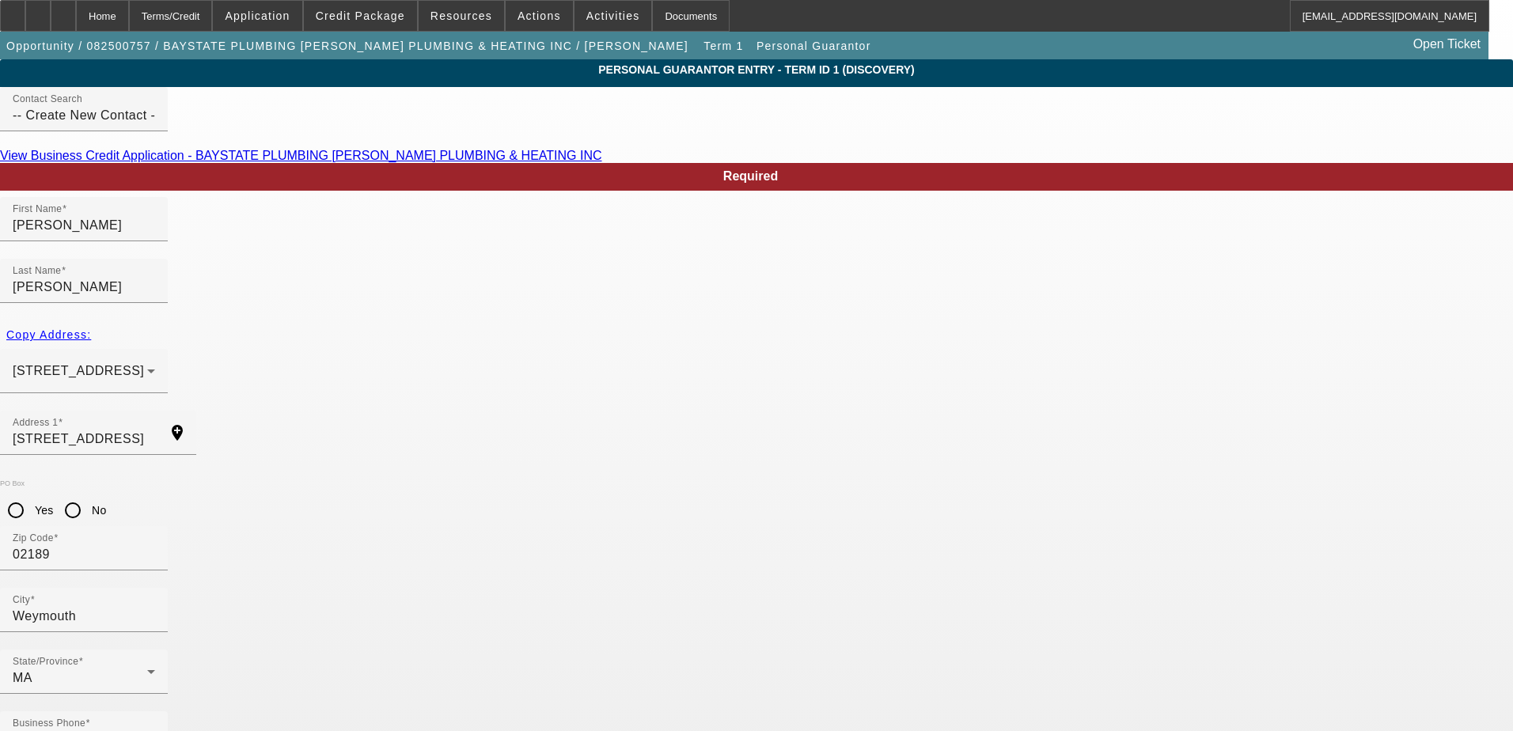
type input "accounting@aspinwallplumbing.com"
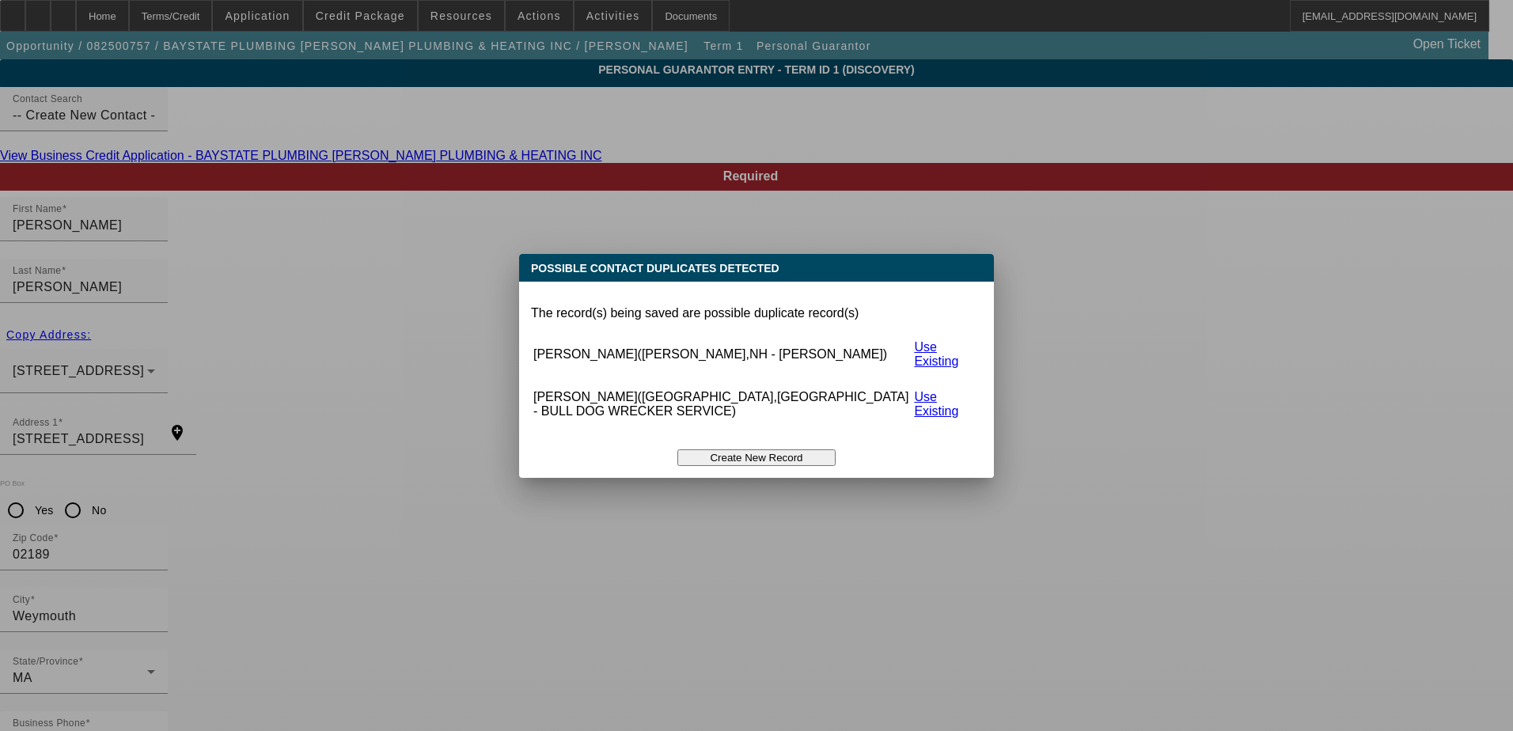
click at [761, 450] on button "Create New Record" at bounding box center [756, 458] width 158 height 17
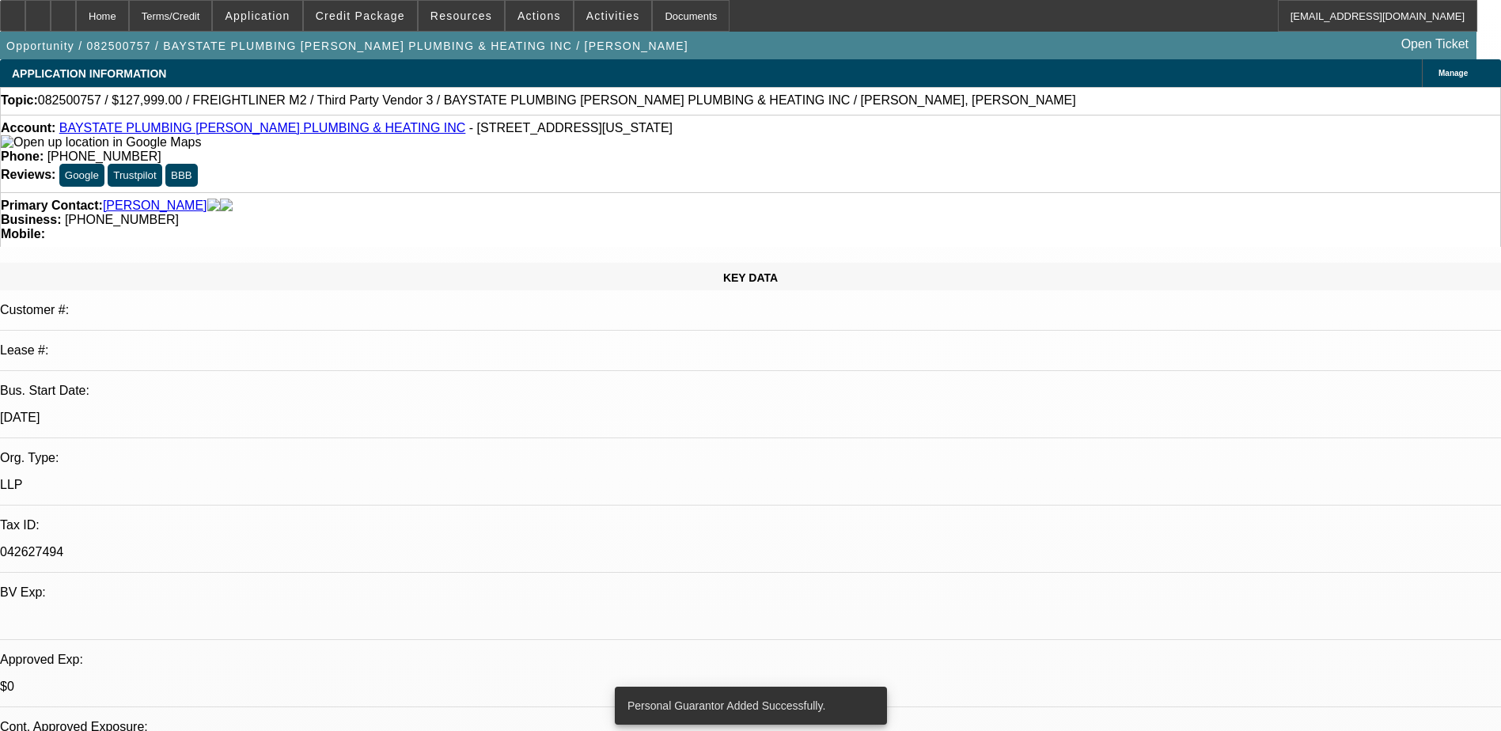
select select "0"
select select "2"
select select "0.1"
select select "4"
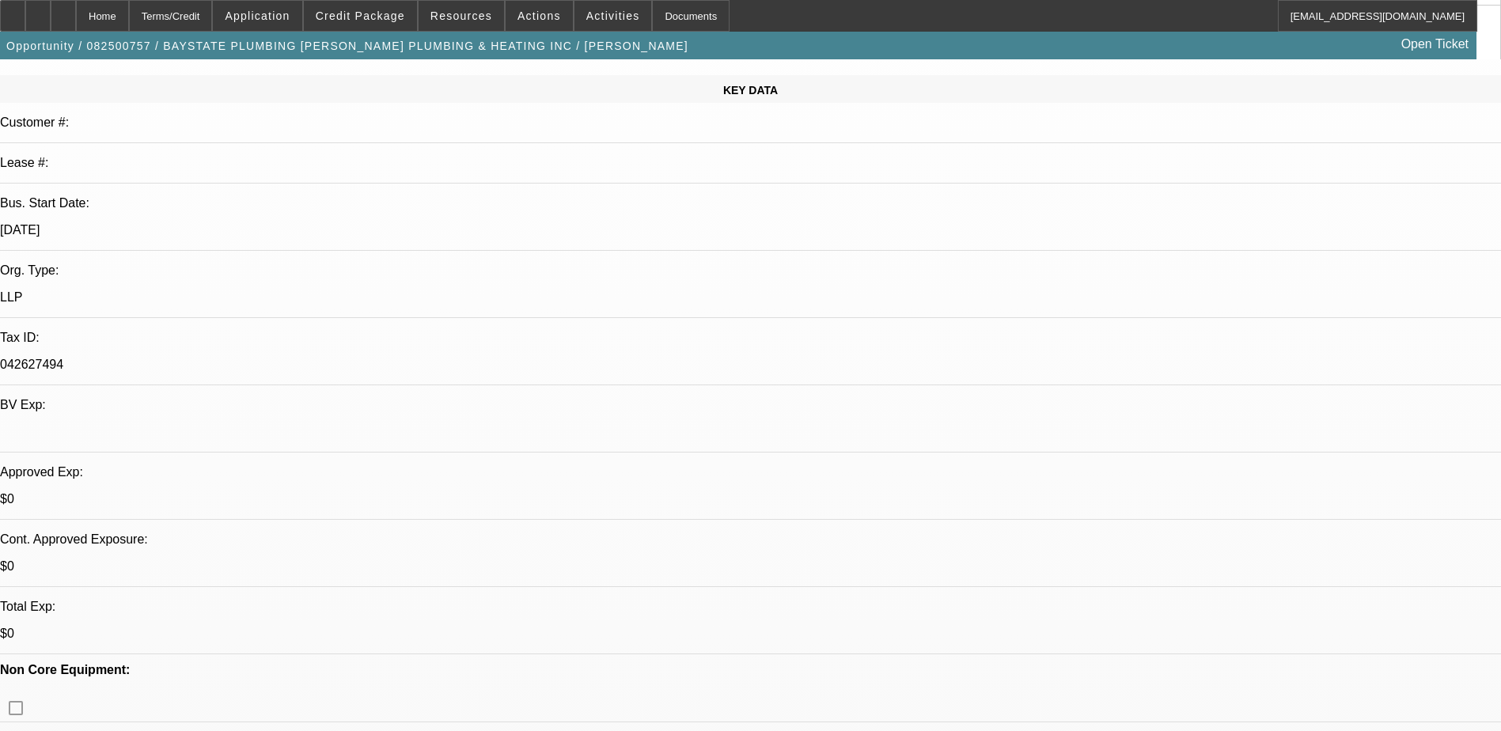
scroll to position [237, 0]
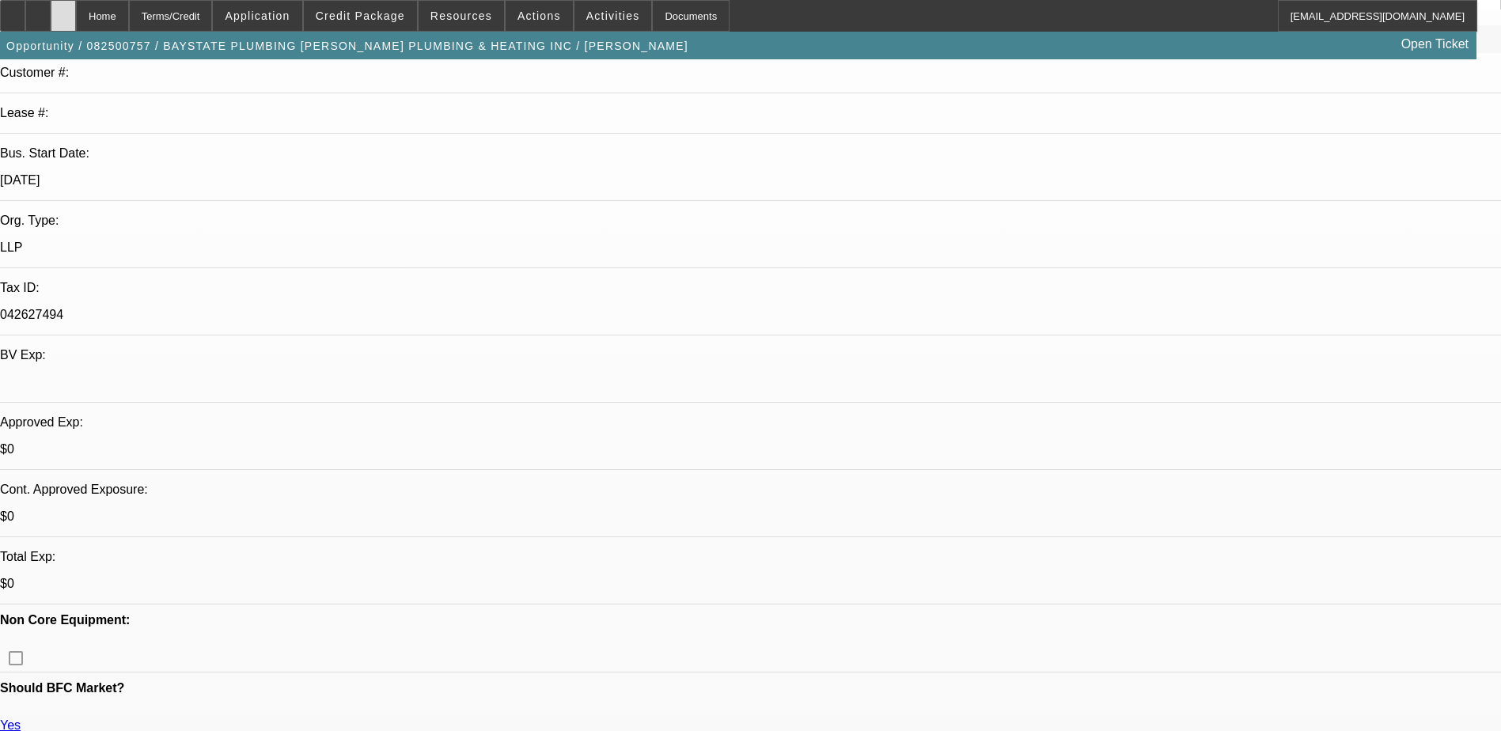
click at [63, 10] on icon at bounding box center [63, 10] width 0 height 0
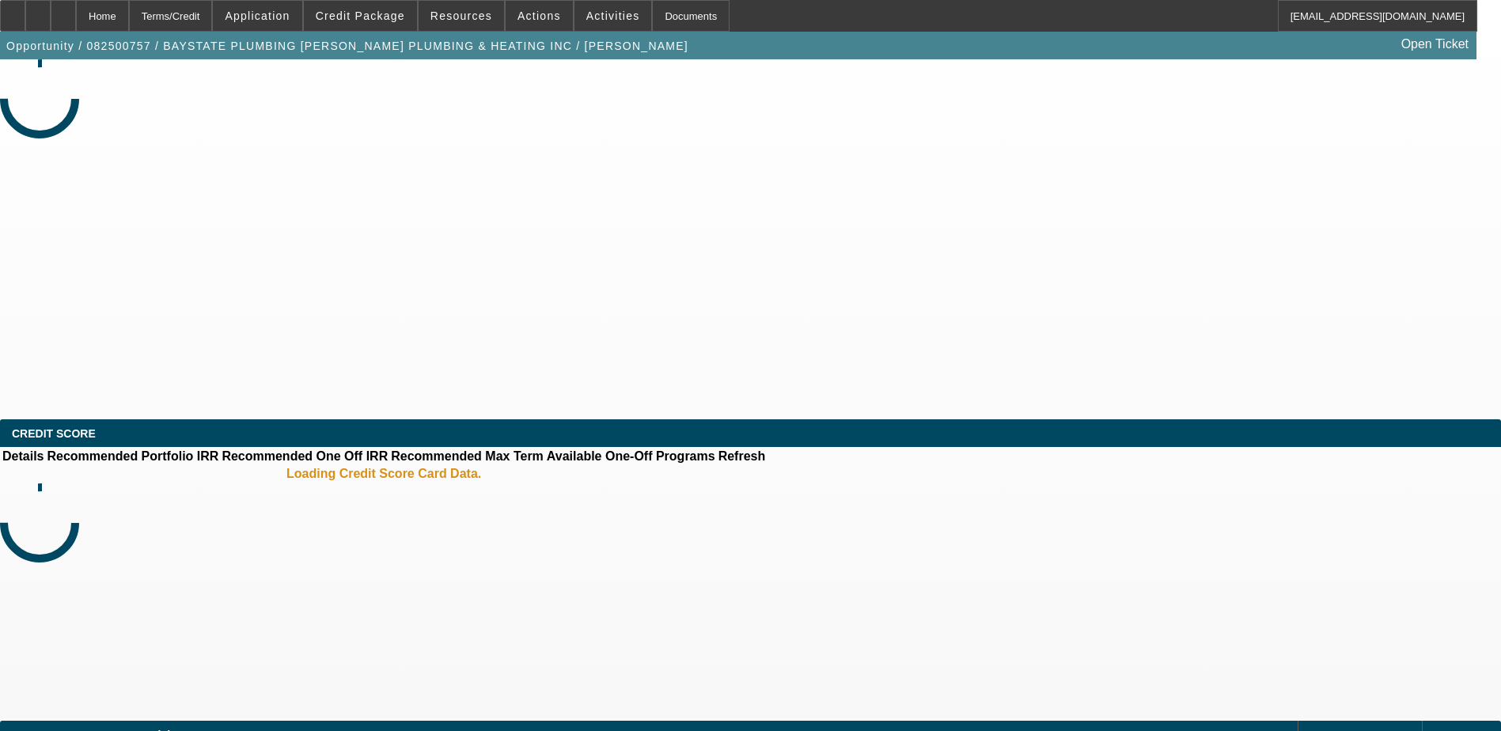
select select "0"
select select "2"
select select "0.1"
select select "1"
select select "2"
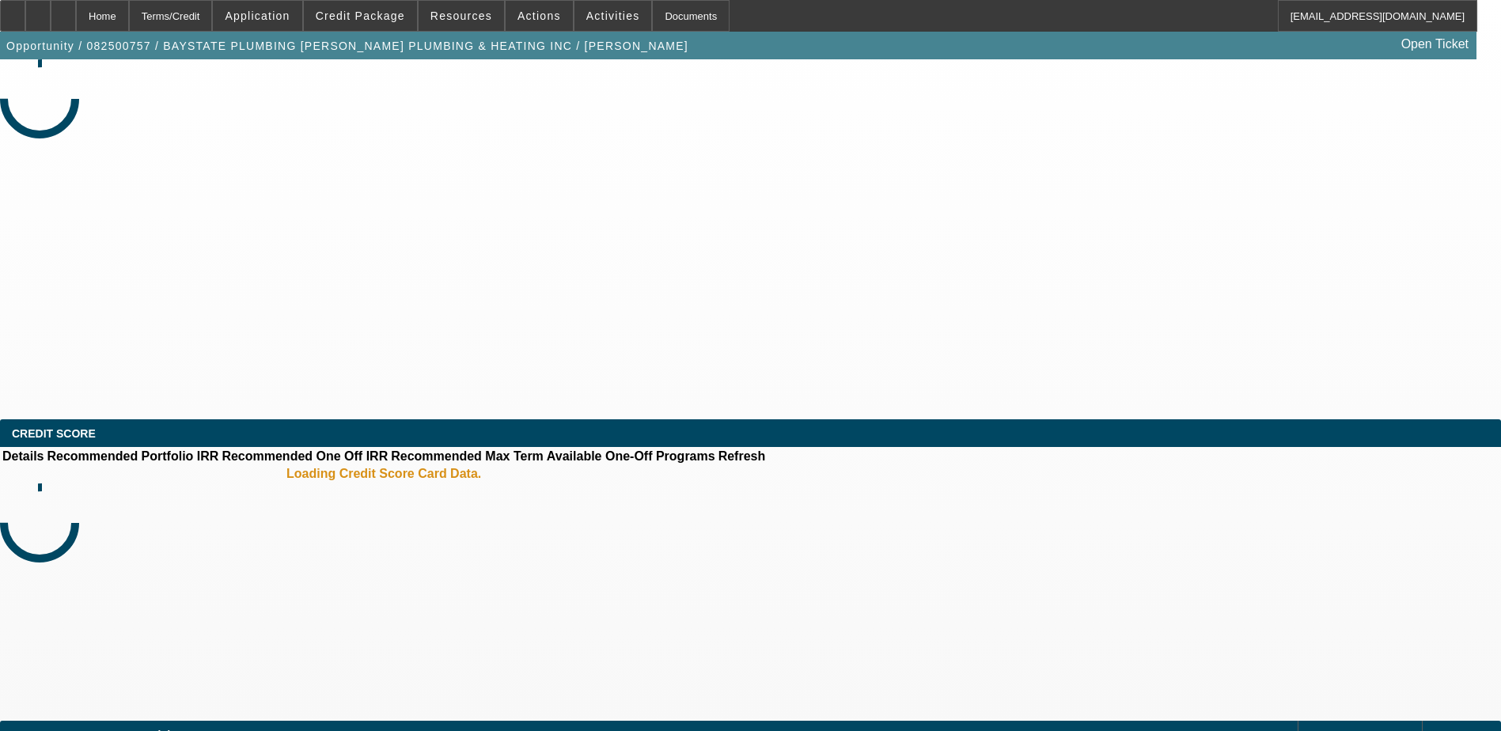
select select "4"
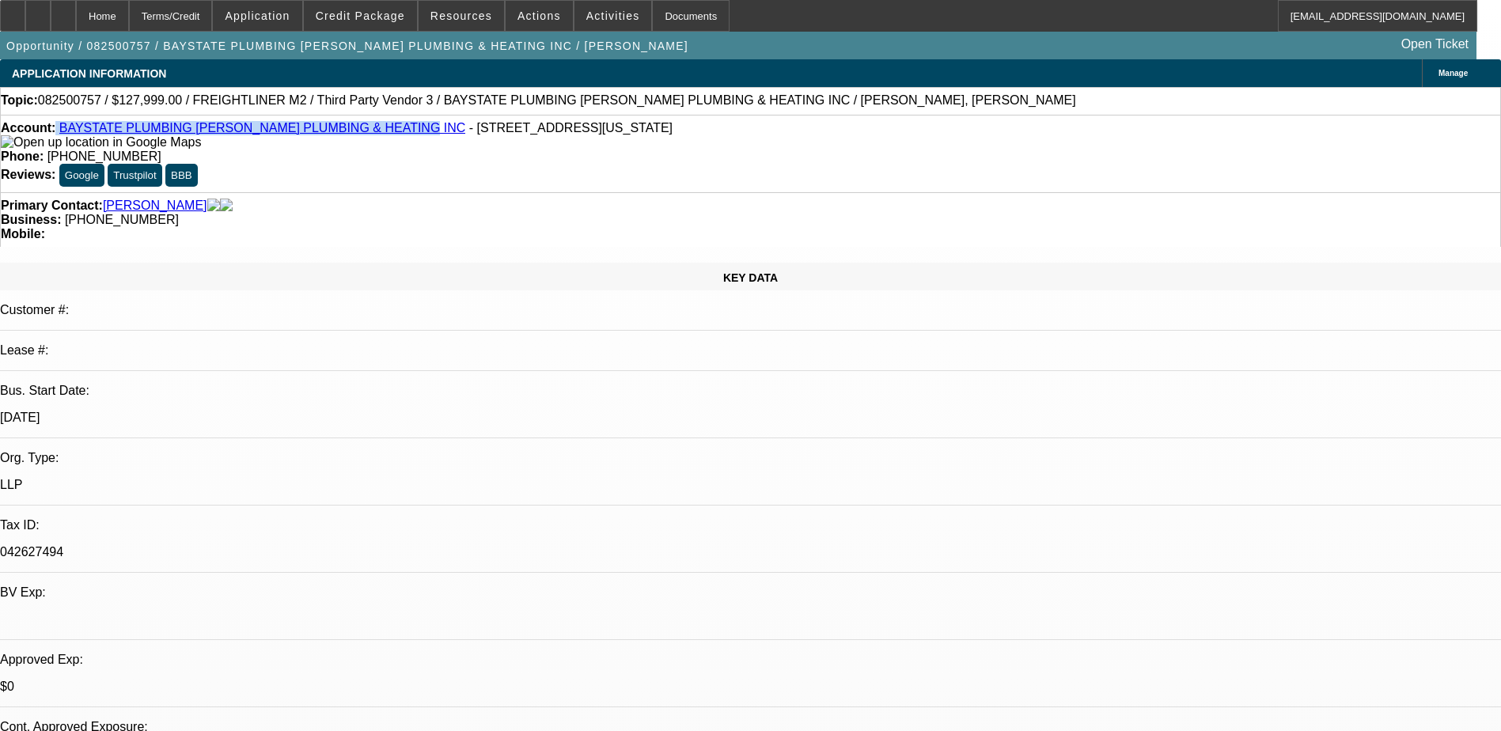
drag, startPoint x: 375, startPoint y: 132, endPoint x: 70, endPoint y: 127, distance: 305.5
click at [70, 127] on div "Account: BAYSTATE PLUMBING [PERSON_NAME] PLUMBING & HEATING INC - [STREET_ADDRE…" at bounding box center [751, 135] width 1500 height 28
copy div "BAYSTATE PLUMBING ASPINWALL PLUMBING & HEATING INC"
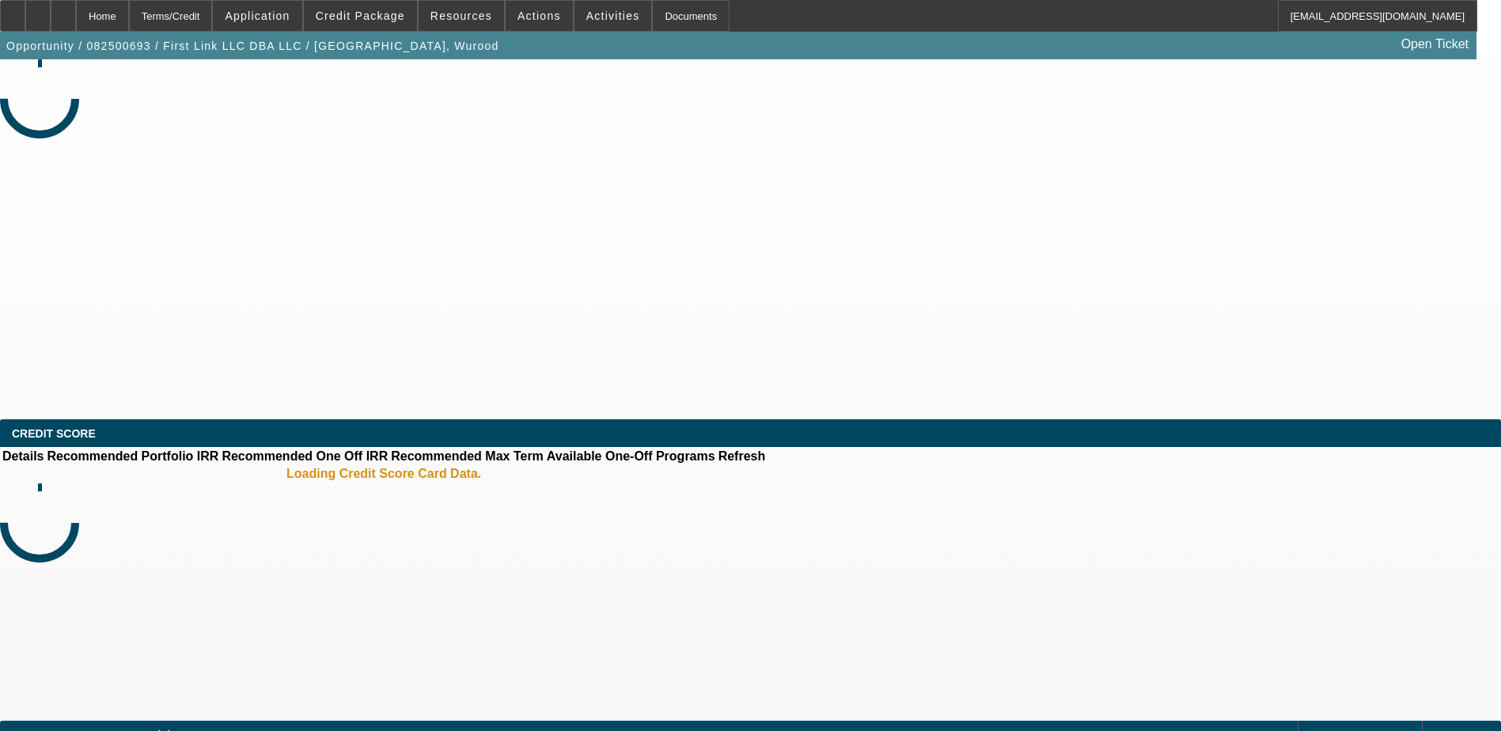
select select "0"
select select "2"
select select "0.1"
select select "1"
select select "2"
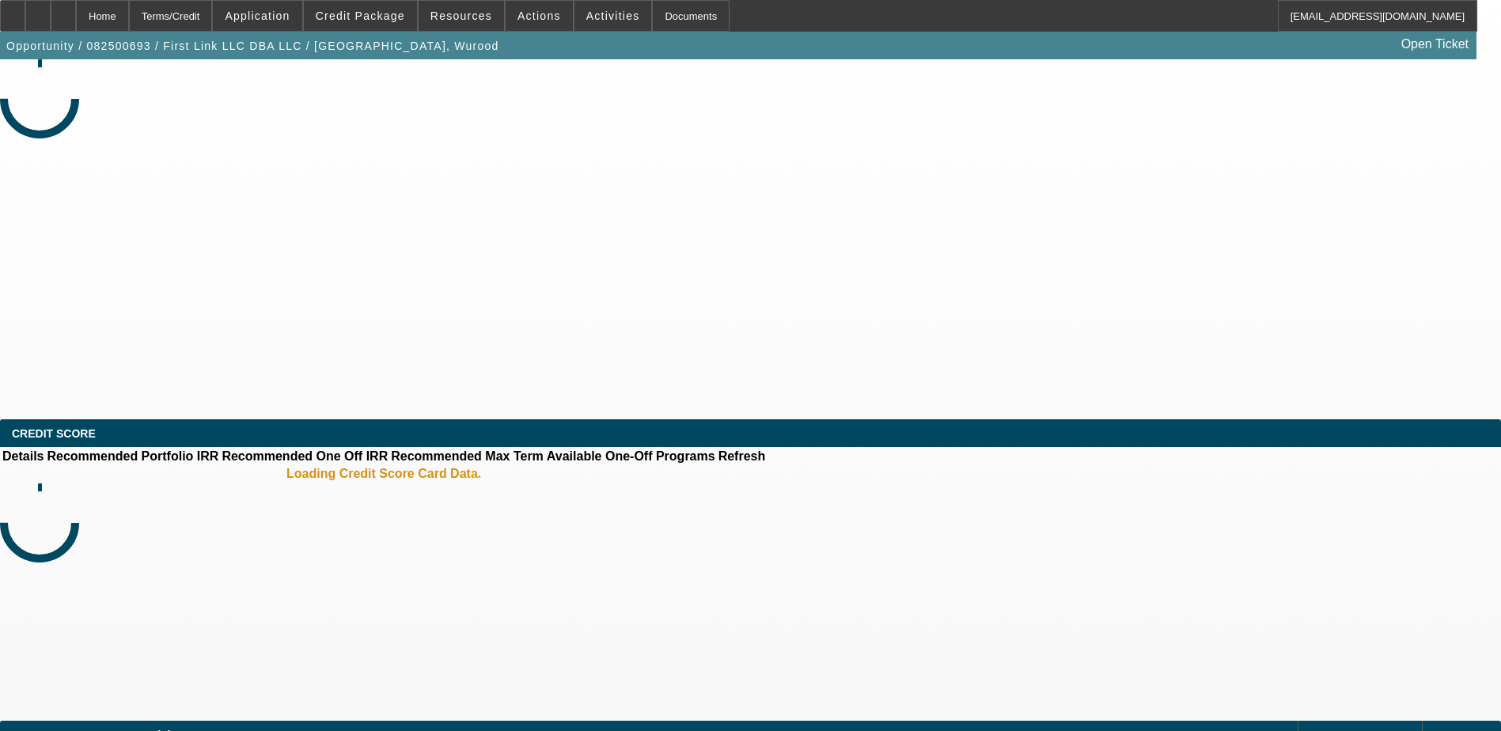
select select "4"
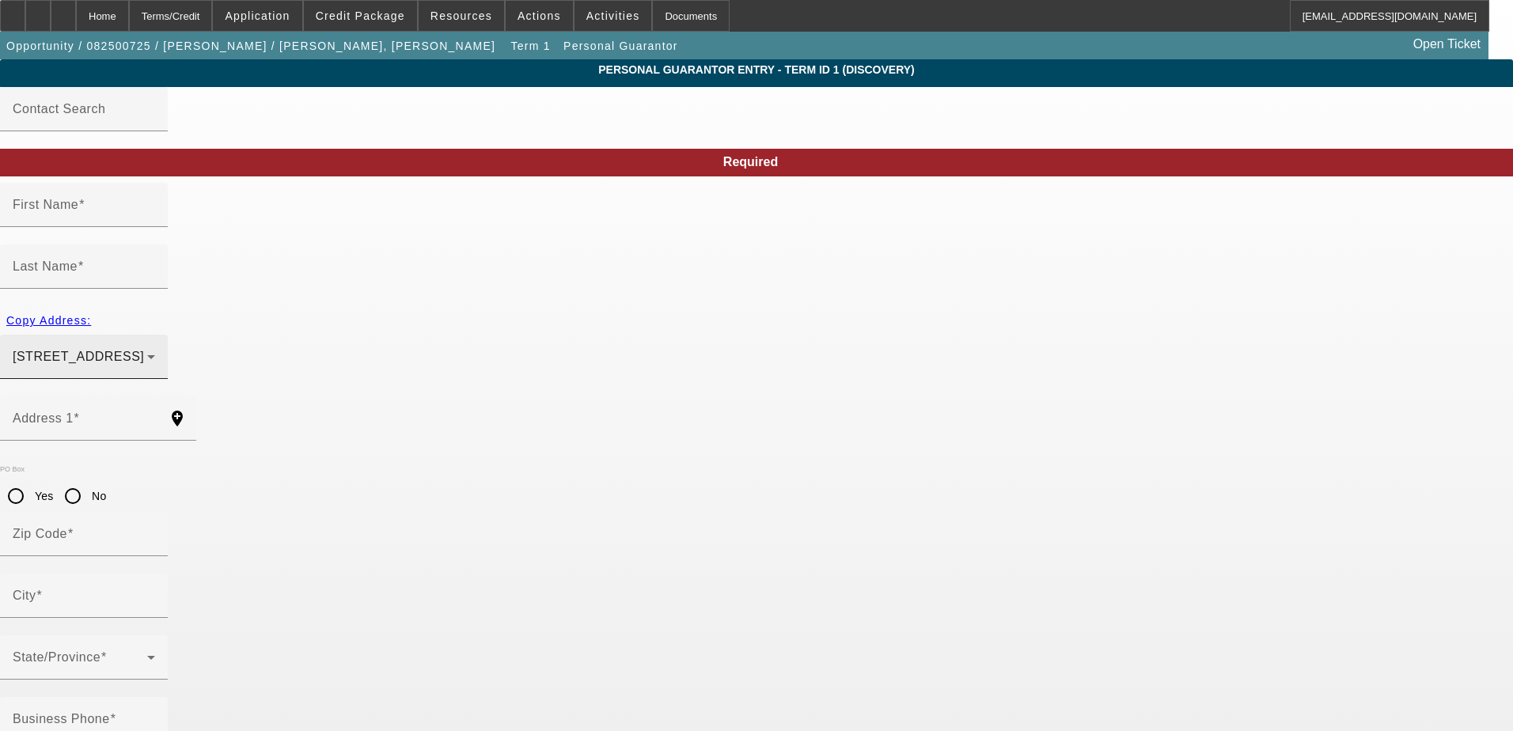
type input "[PERSON_NAME]"
type input "[STREET_ADDRESS]"
radio input "true"
type input "60622"
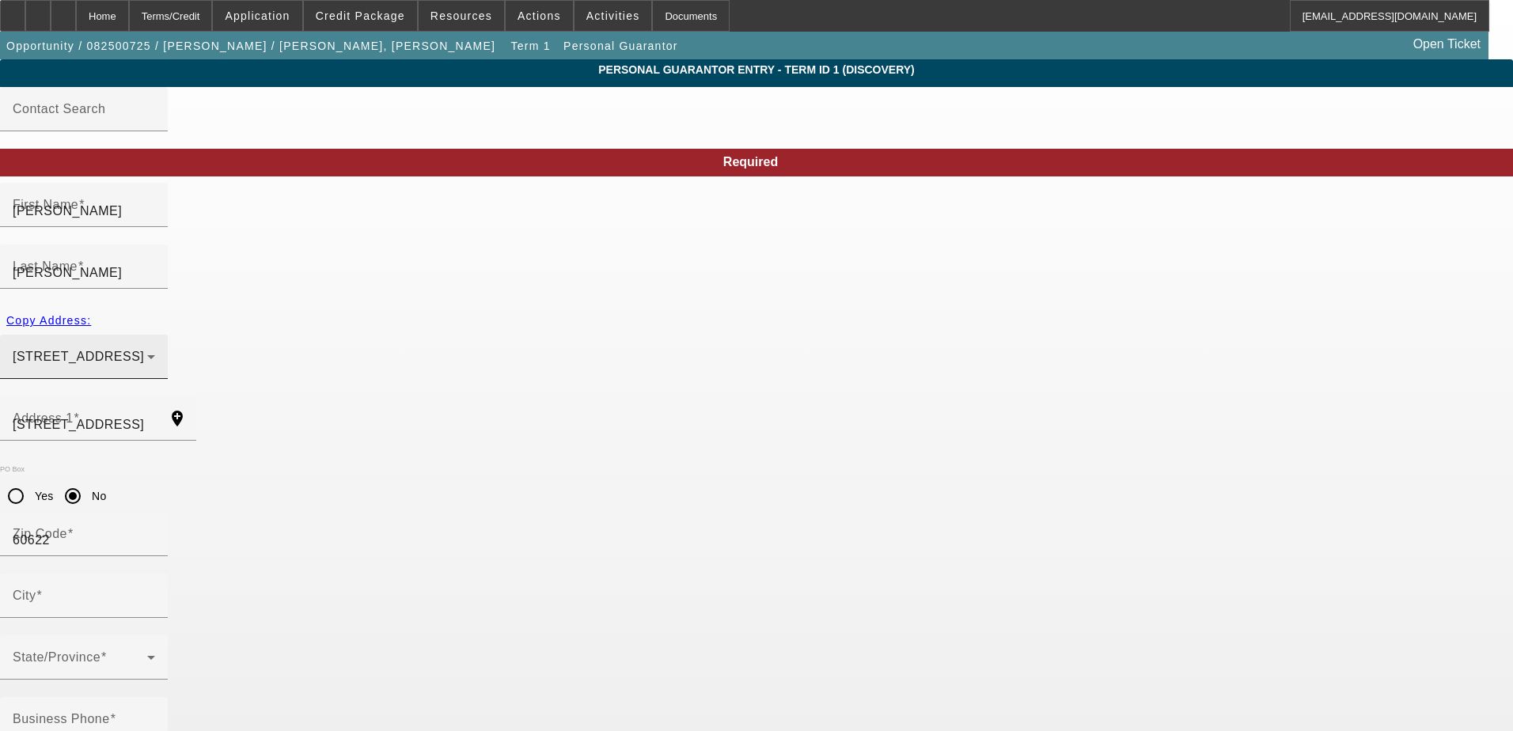
type input "[GEOGRAPHIC_DATA]"
type input "[PHONE_NUMBER]"
type input "100"
type input "327-74-2427"
type input "[EMAIL_ADDRESS][DOMAIN_NAME]"
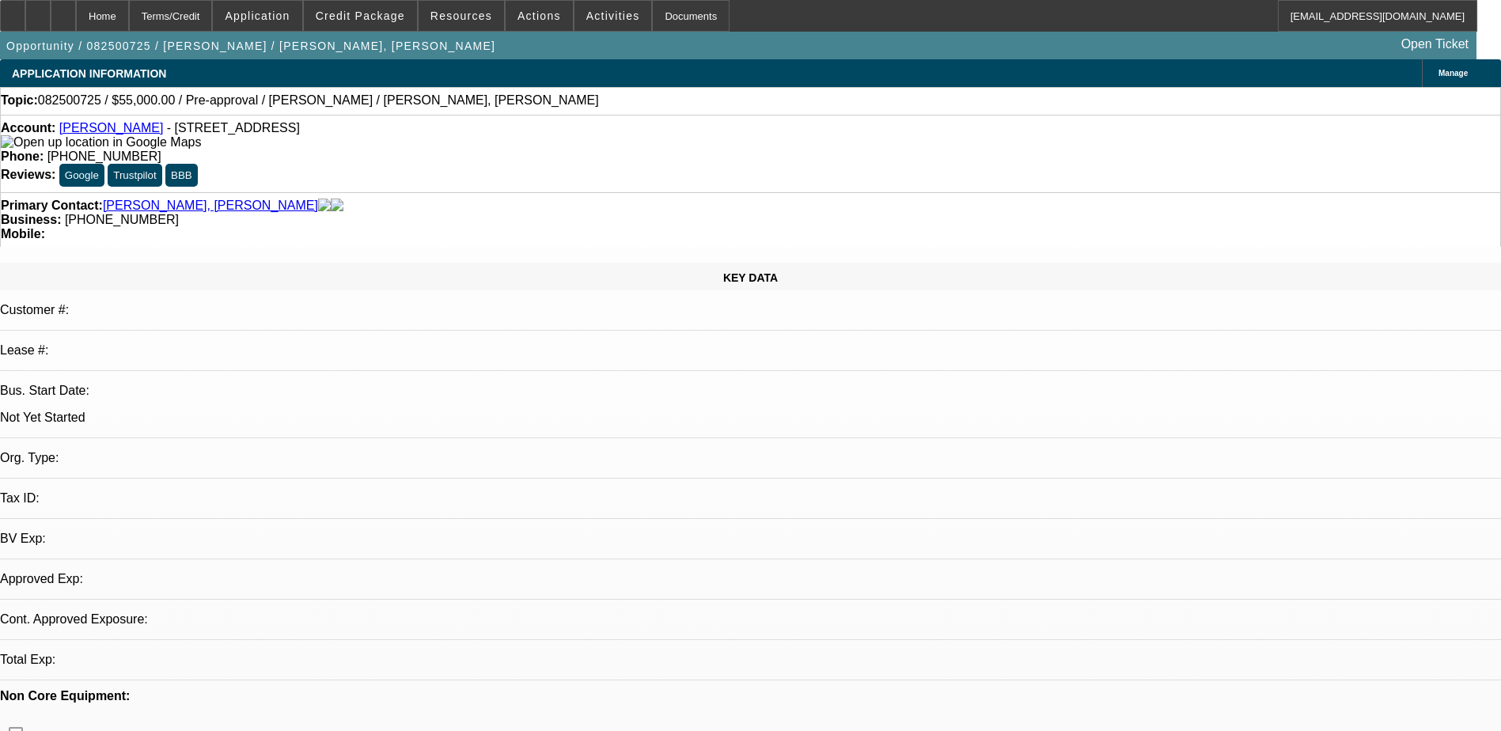
select select "0"
select select "2"
select select "0.1"
select select "1"
select select "2"
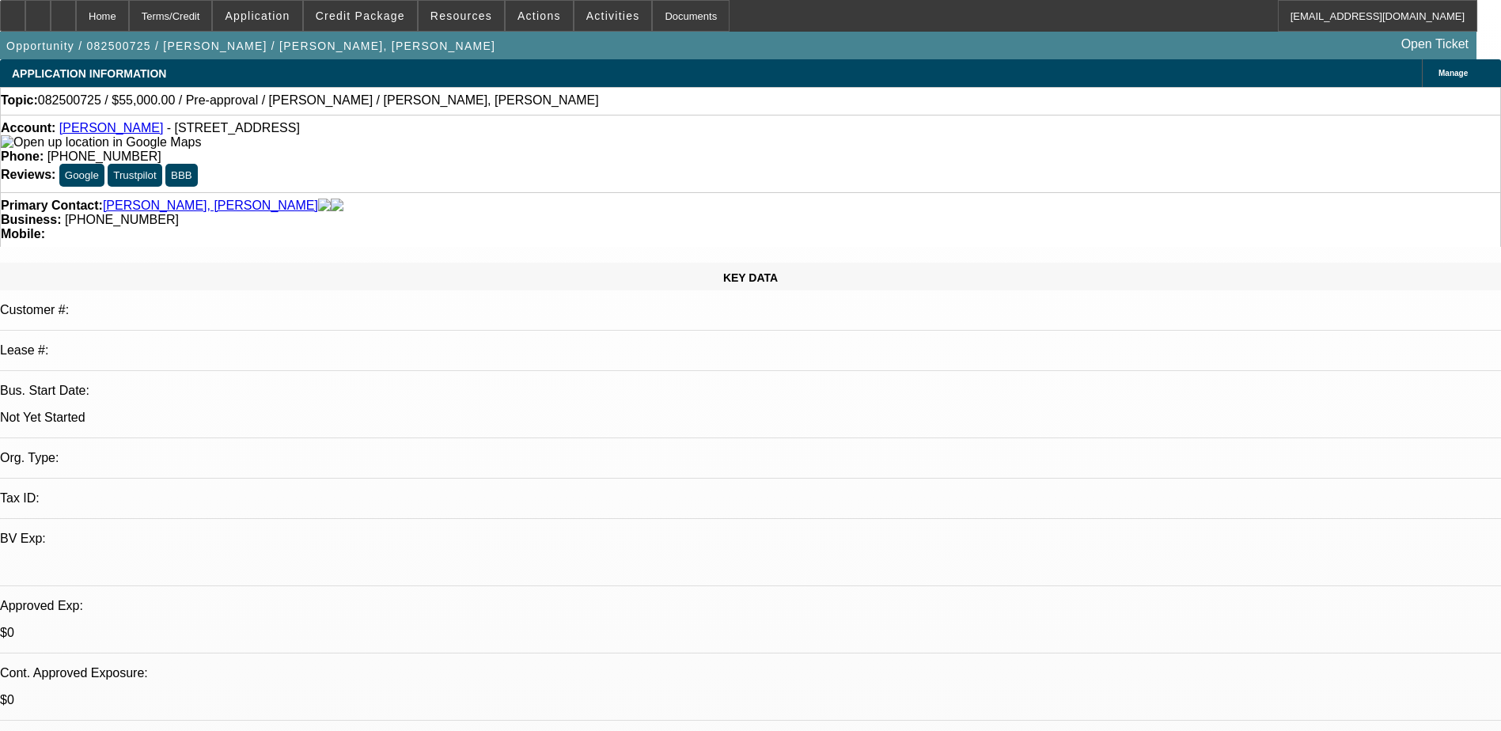
select select "4"
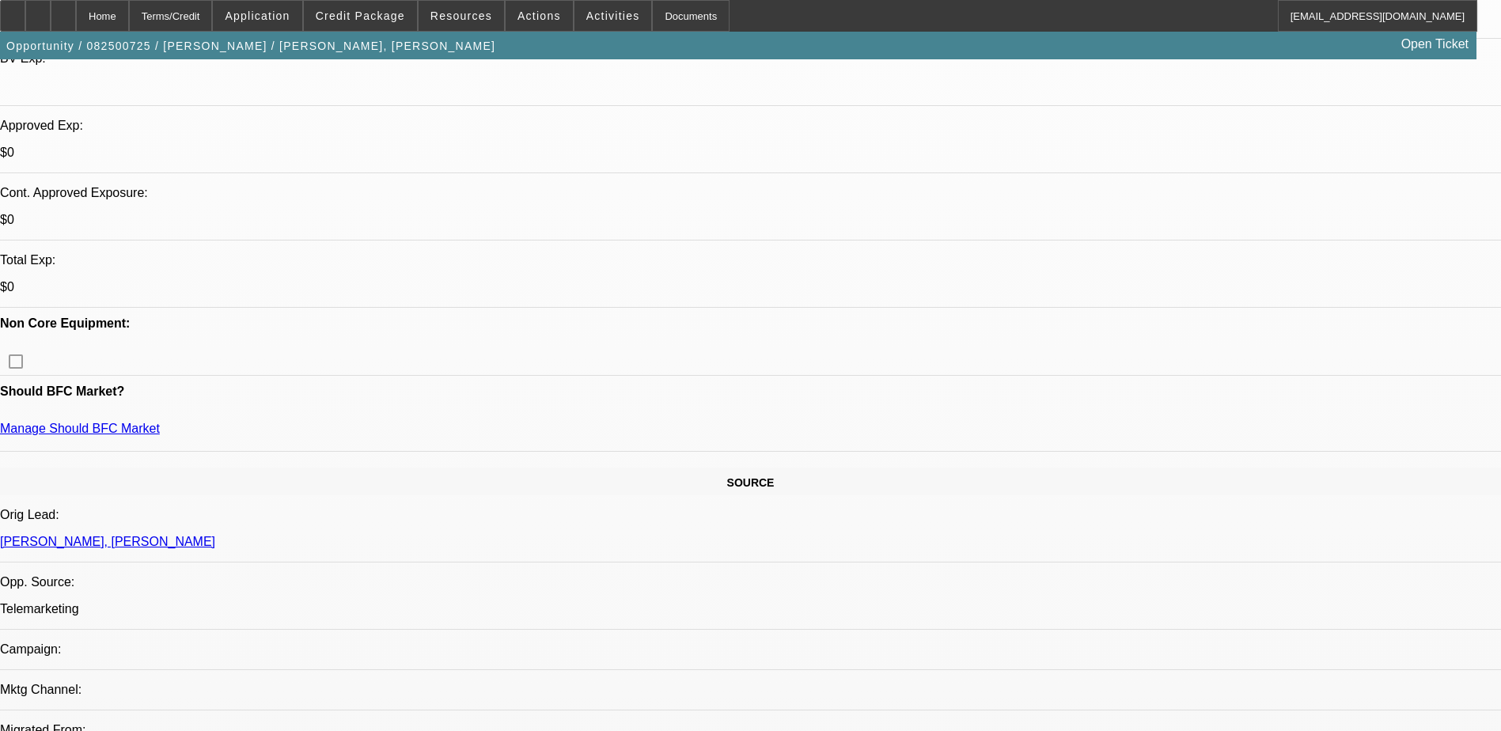
scroll to position [396, 0]
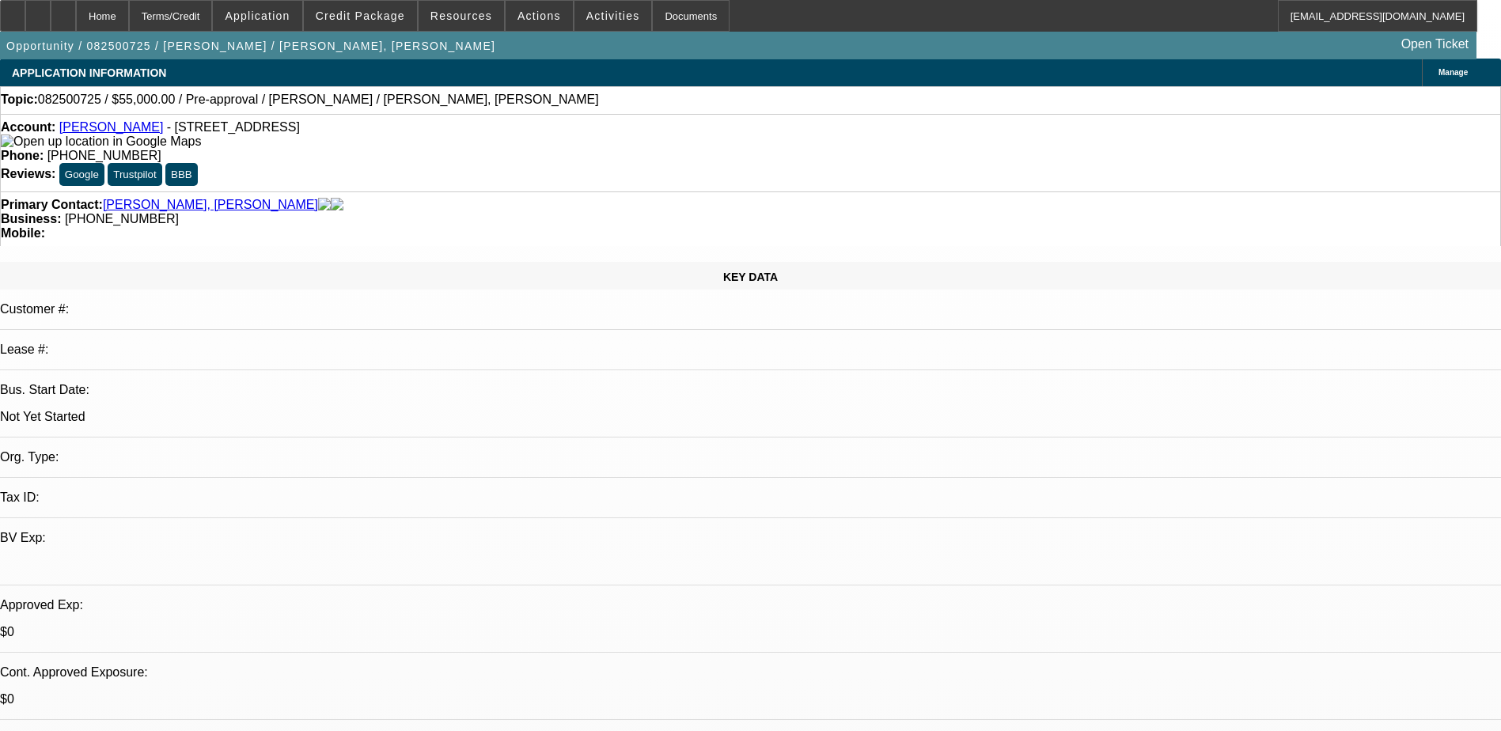
scroll to position [0, 0]
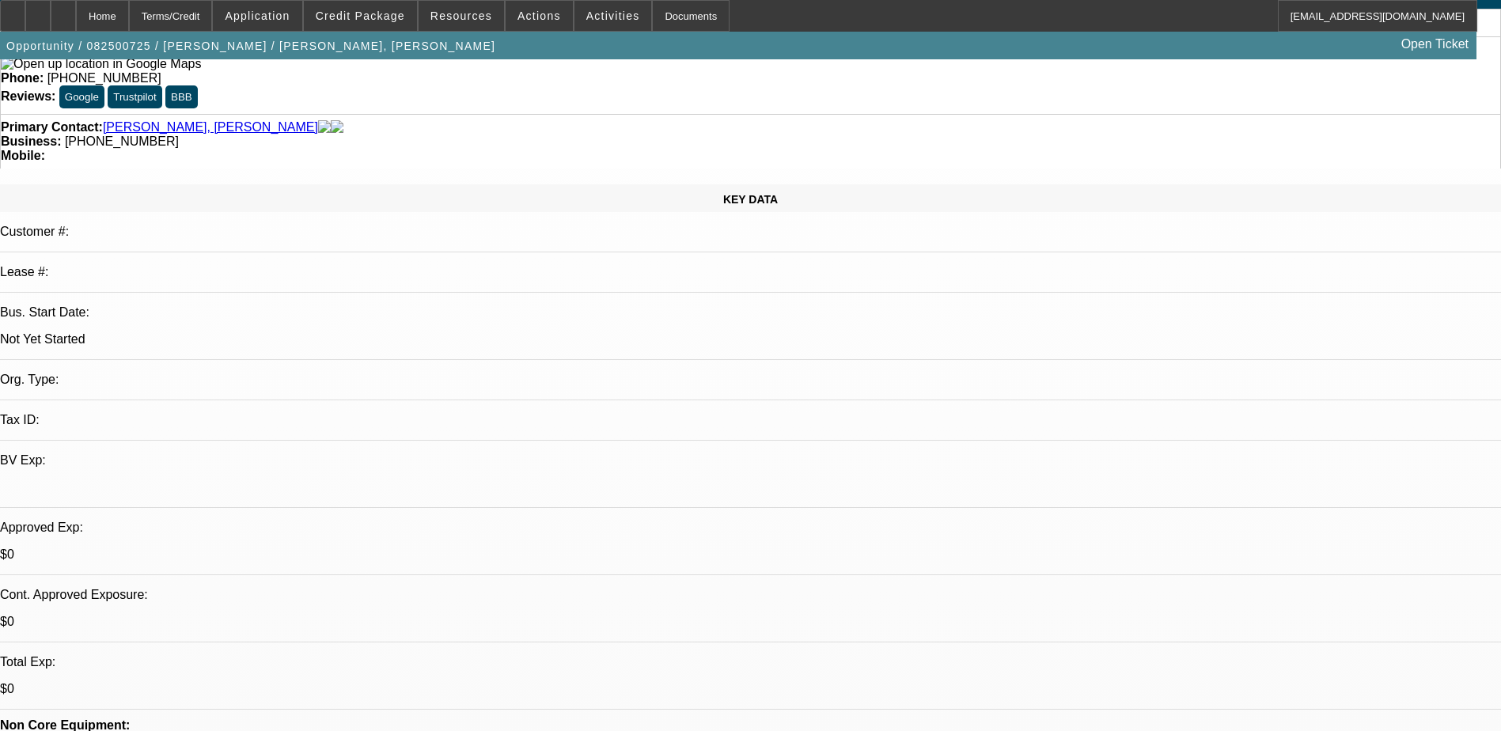
scroll to position [237, 0]
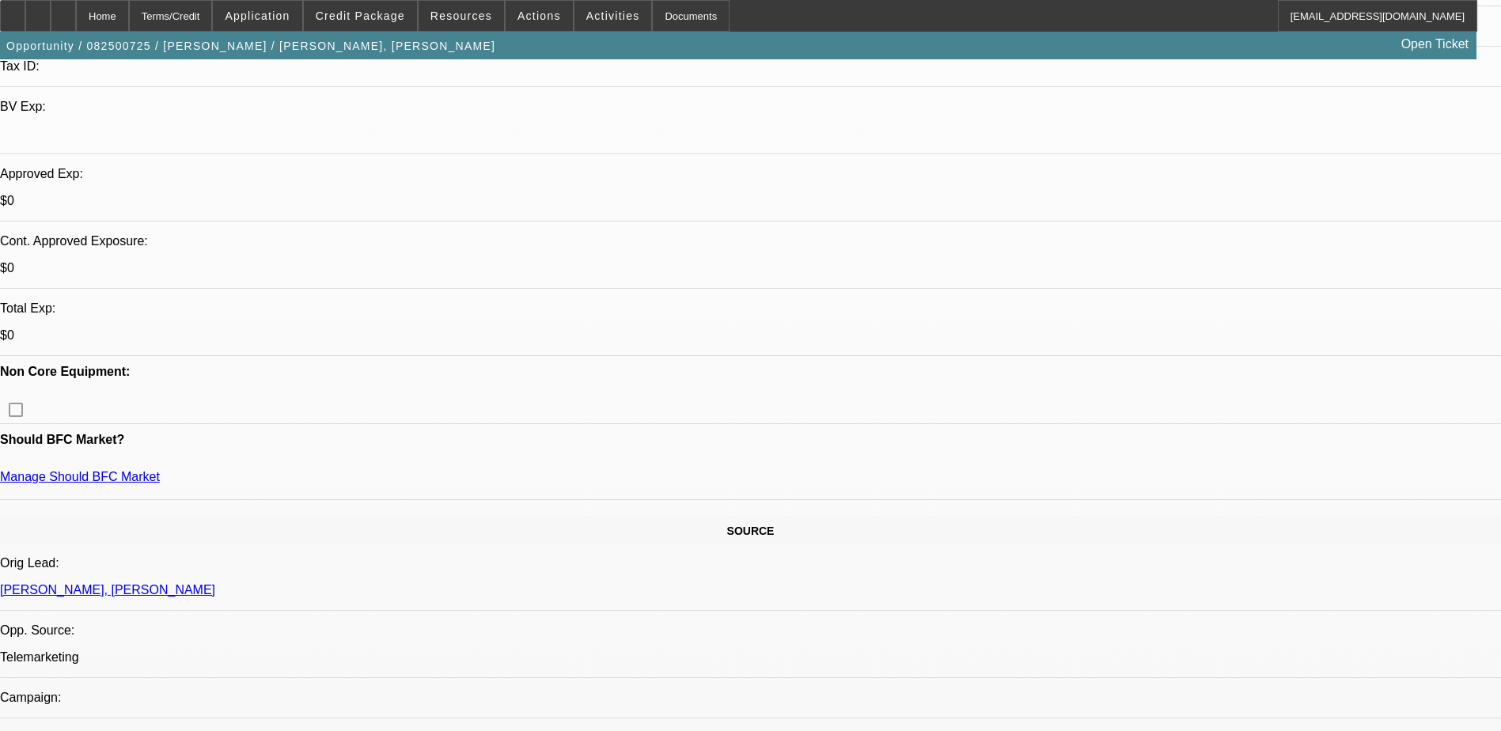
scroll to position [475, 0]
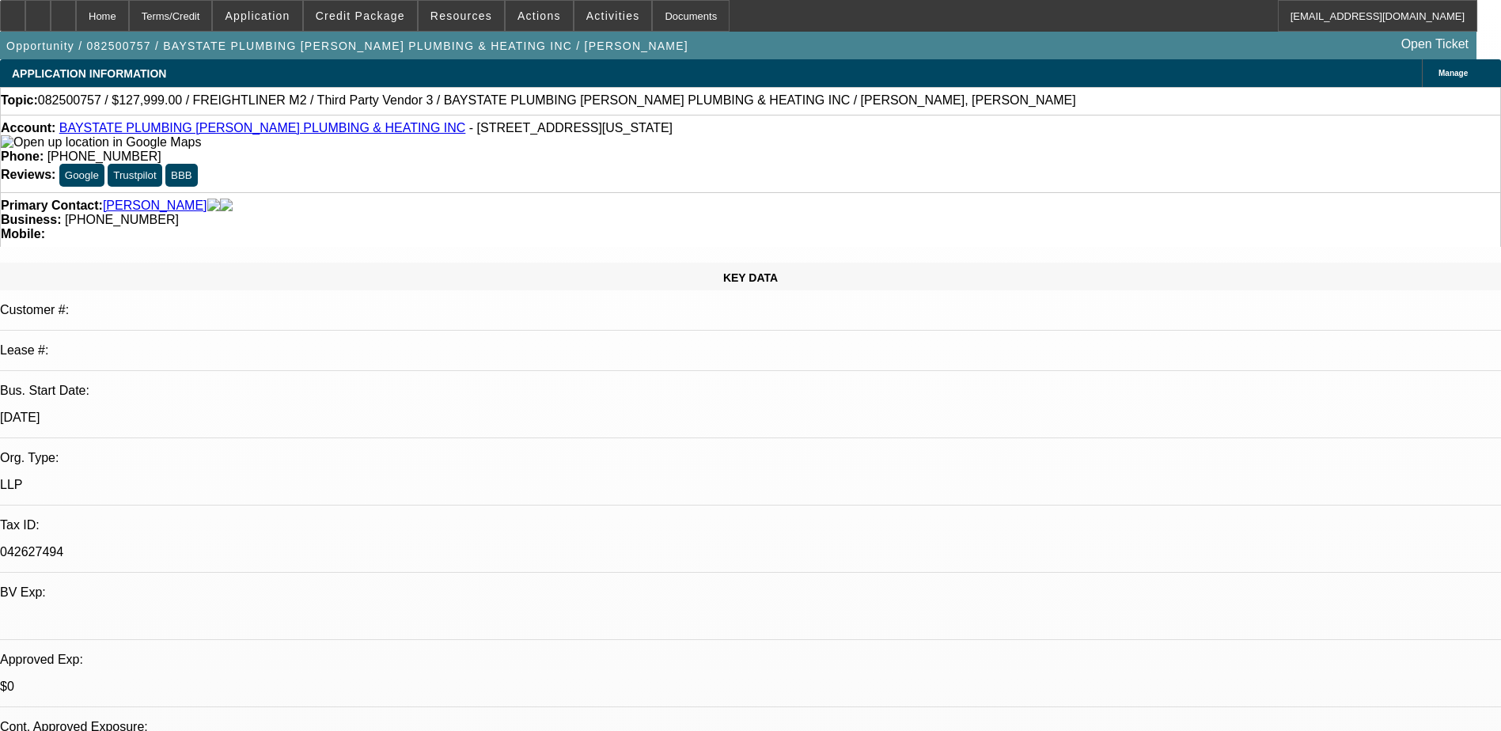
select select "0"
select select "2"
select select "0.1"
select select "4"
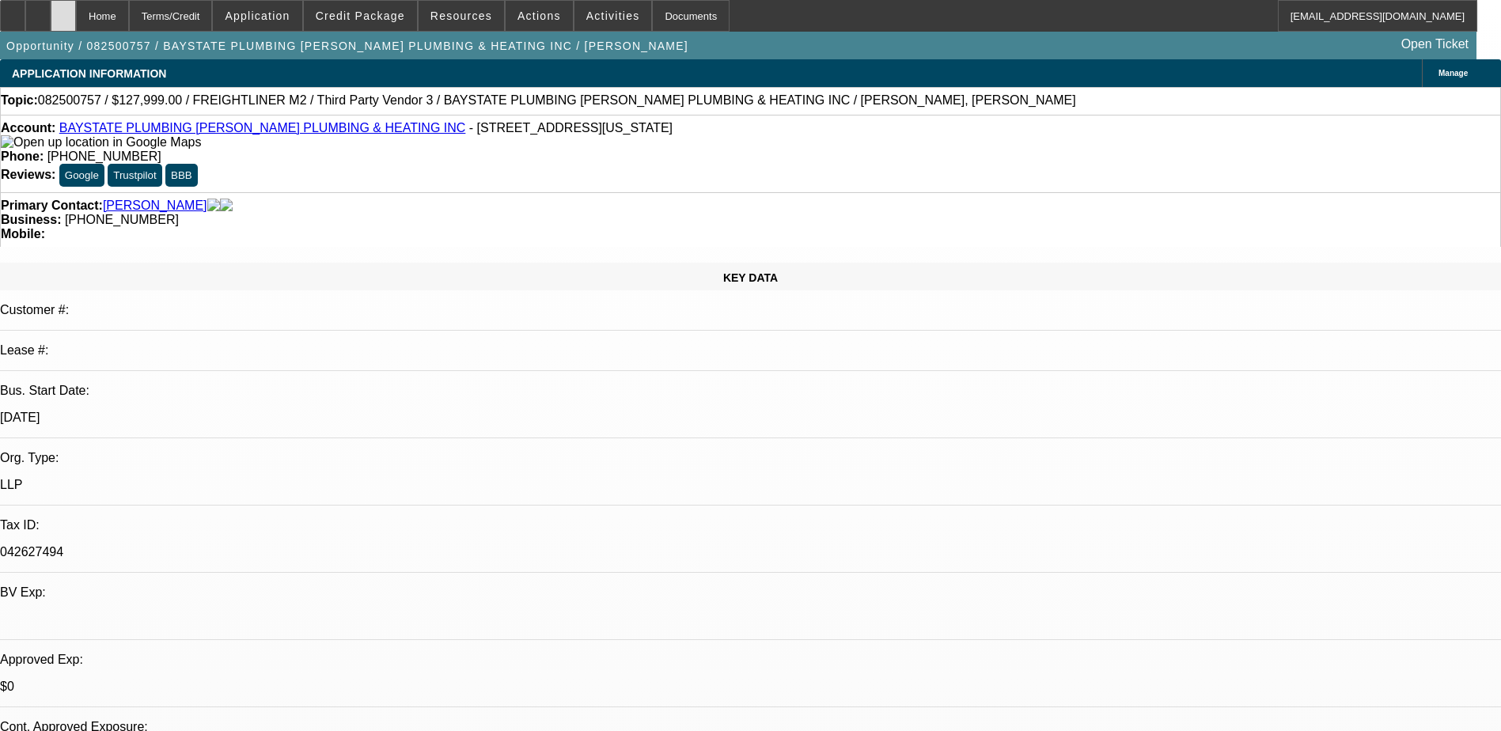
click at [63, 10] on icon at bounding box center [63, 10] width 0 height 0
select select "0"
select select "2"
select select "0.1"
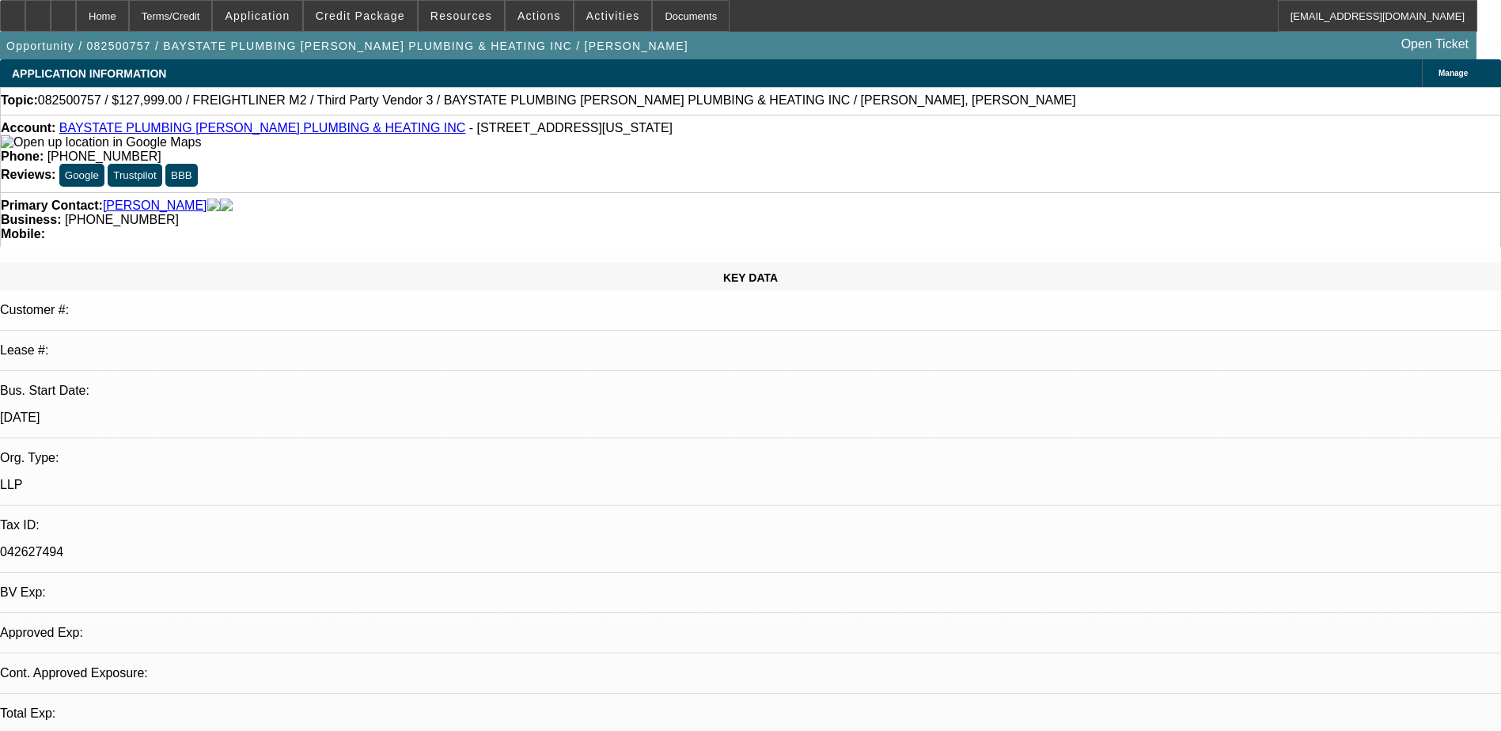
select select "4"
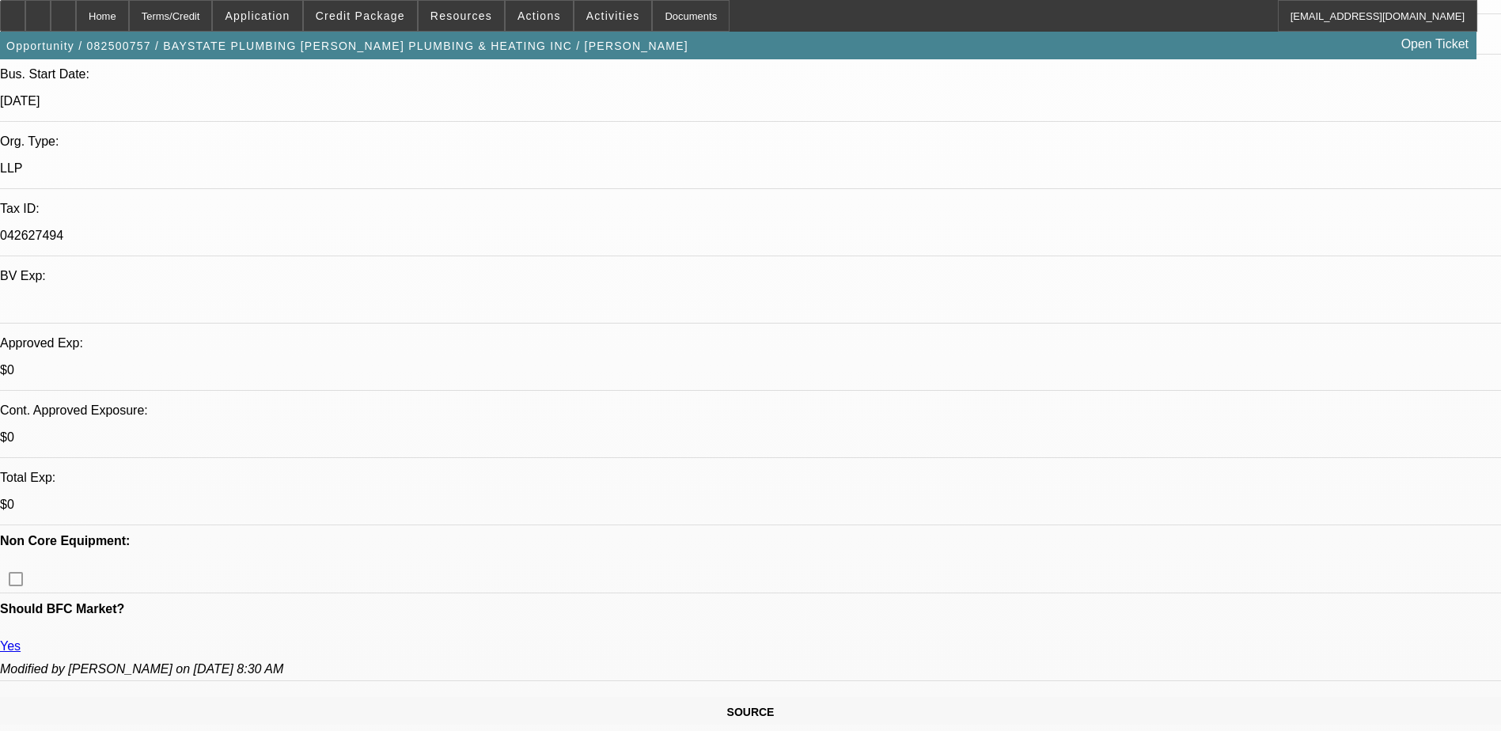
scroll to position [237, 0]
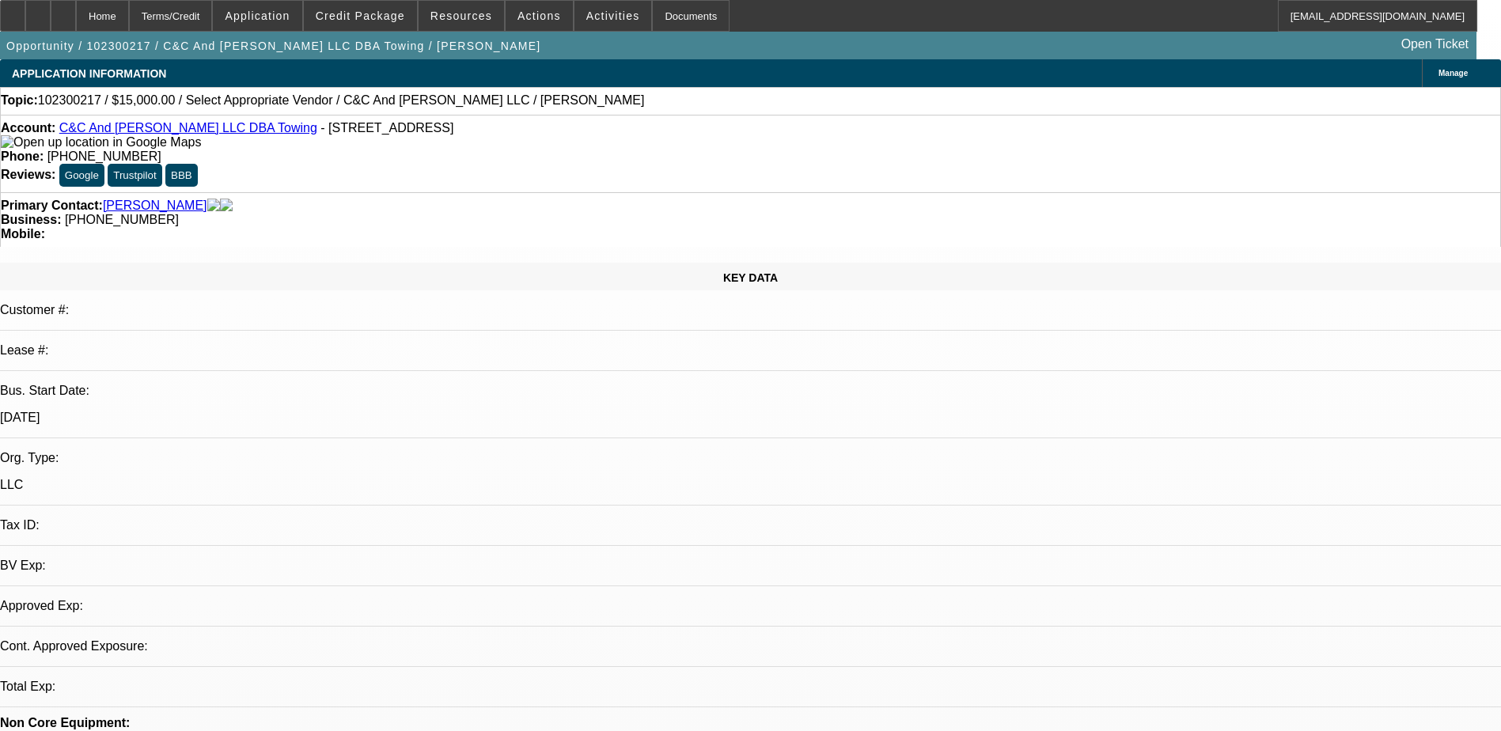
select select "0"
select select "2"
select select "0.1"
select select "1"
select select "2"
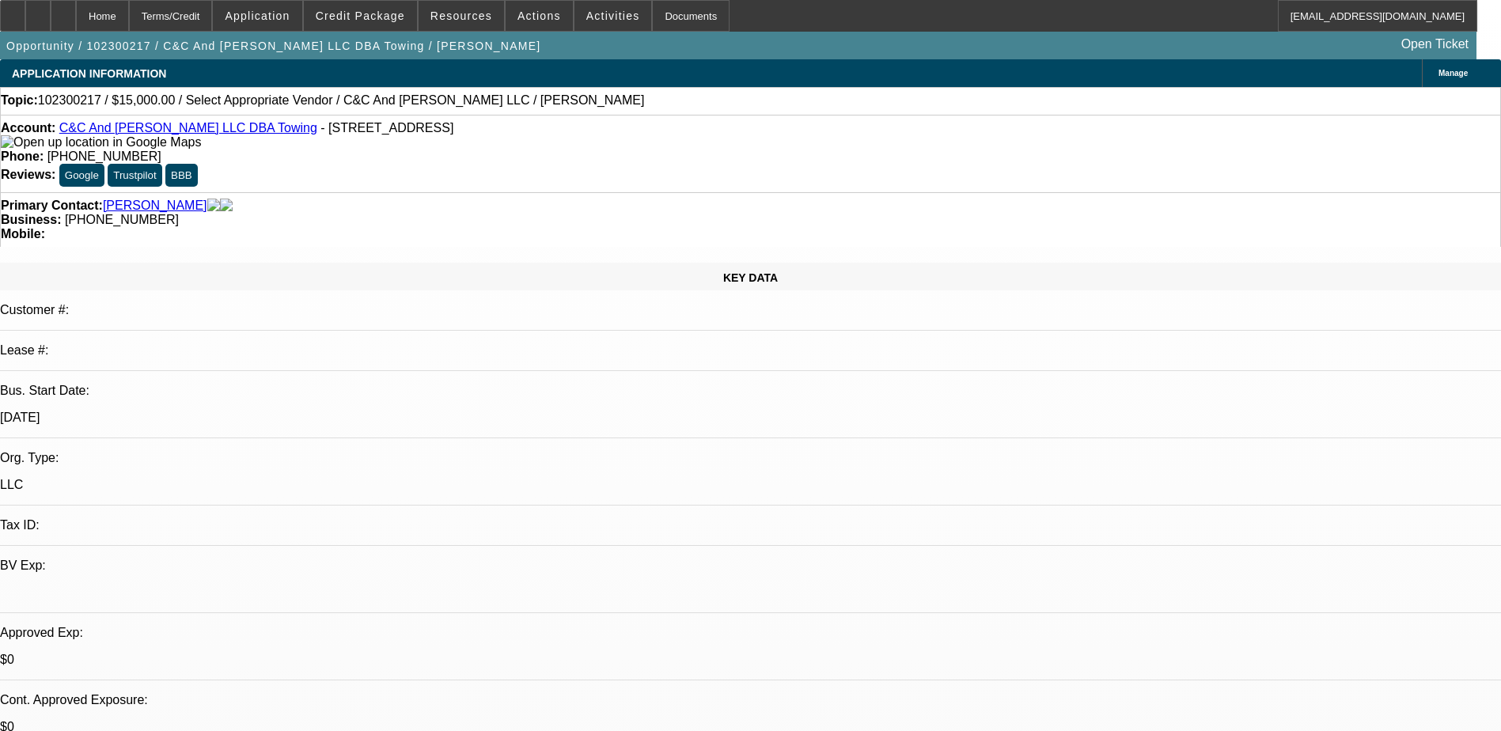
select select "4"
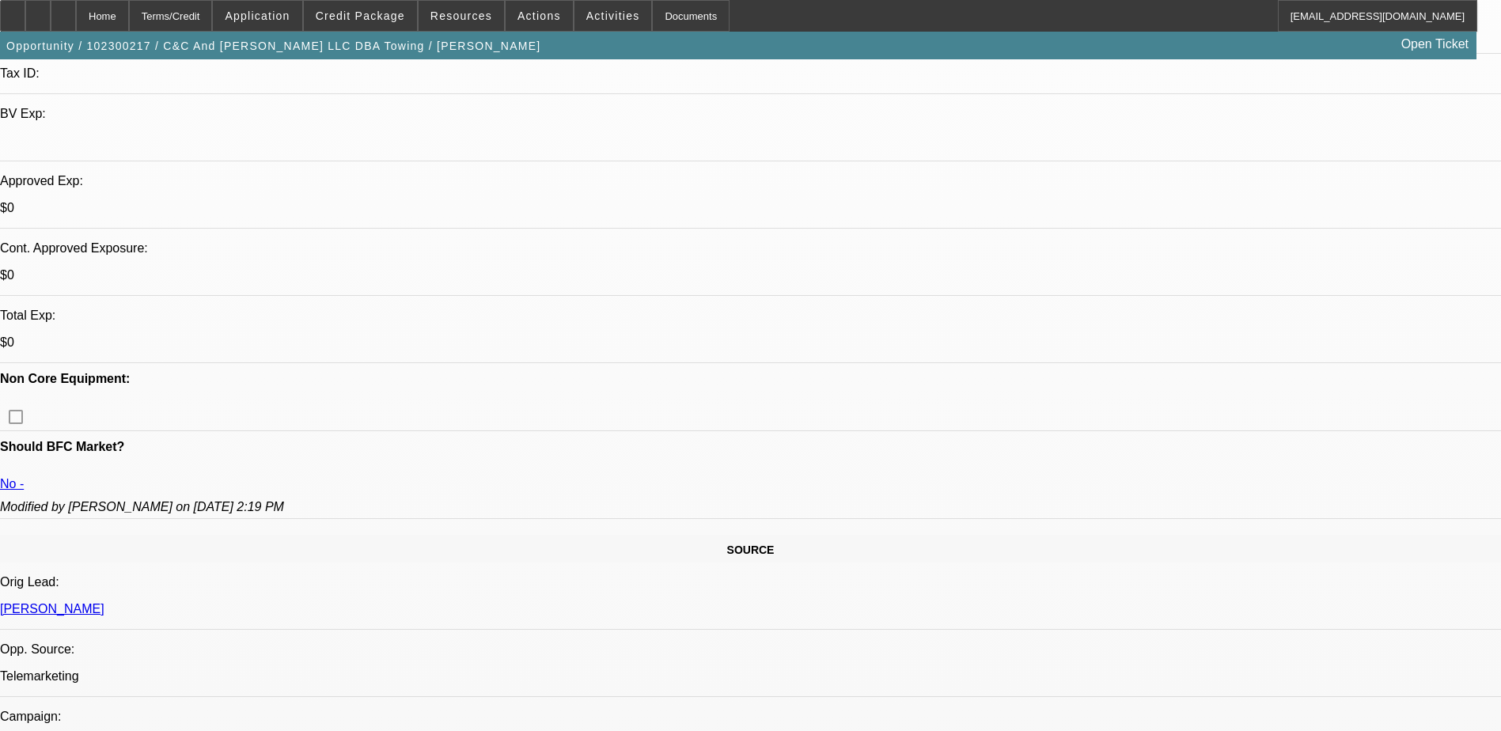
scroll to position [475, 0]
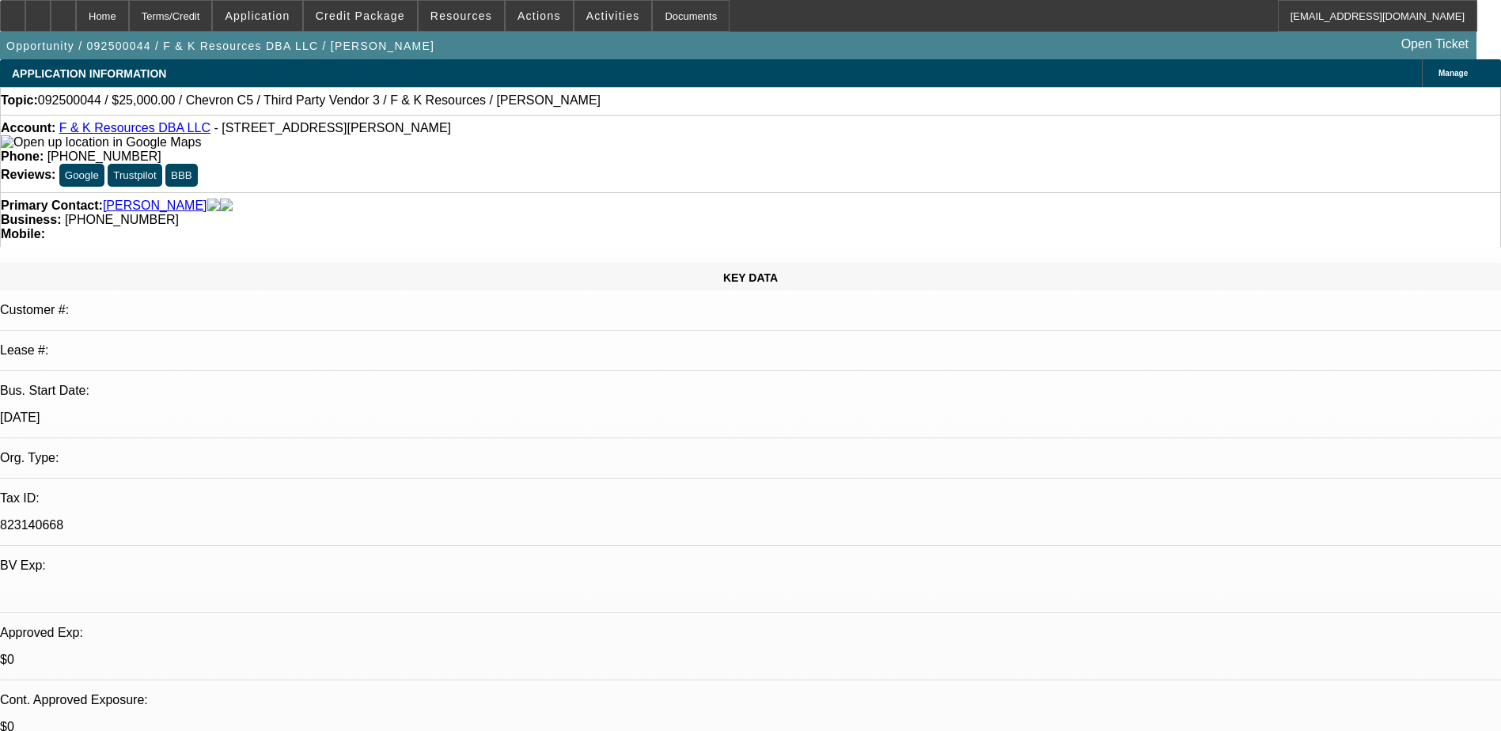
select select "0"
select select "2"
select select "0.1"
select select "4"
